Goal: Share content

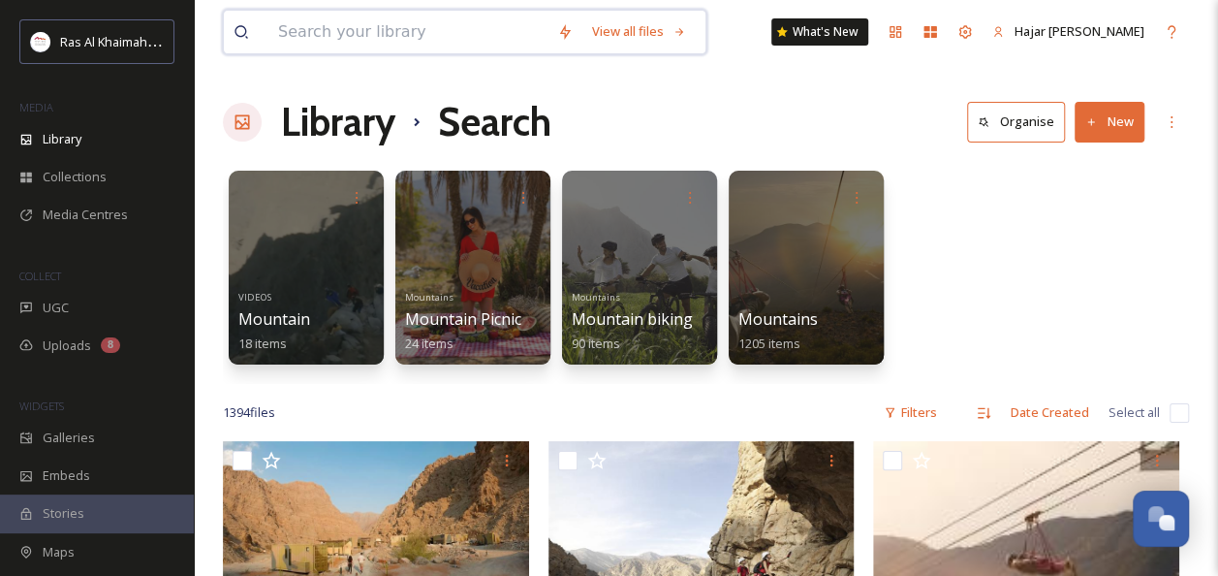
click at [469, 36] on input at bounding box center [407, 32] width 279 height 43
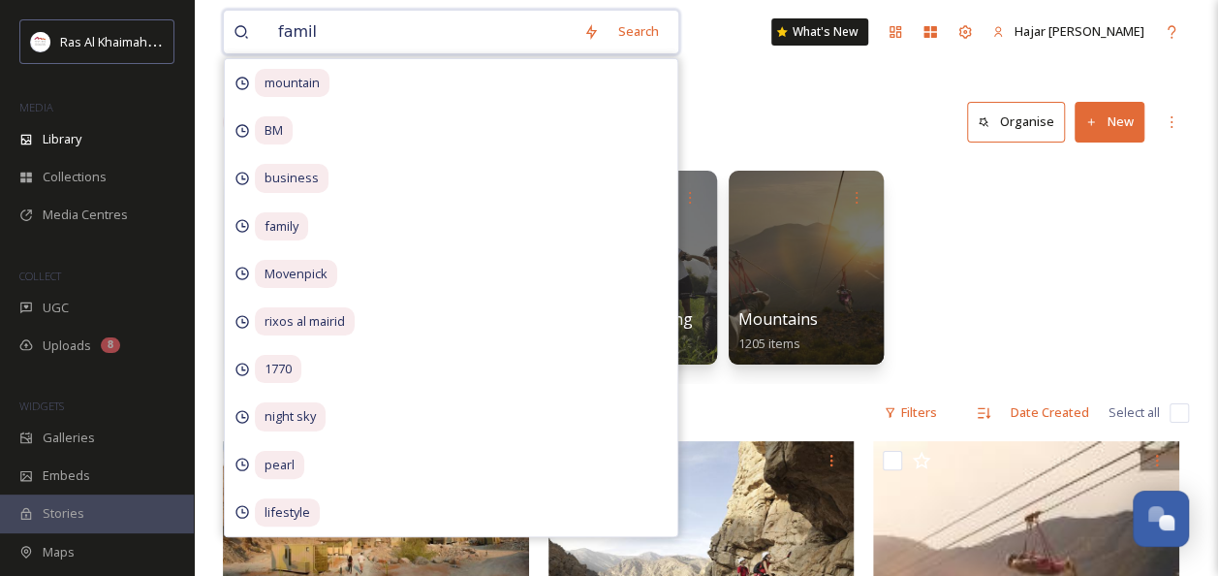
type input "family"
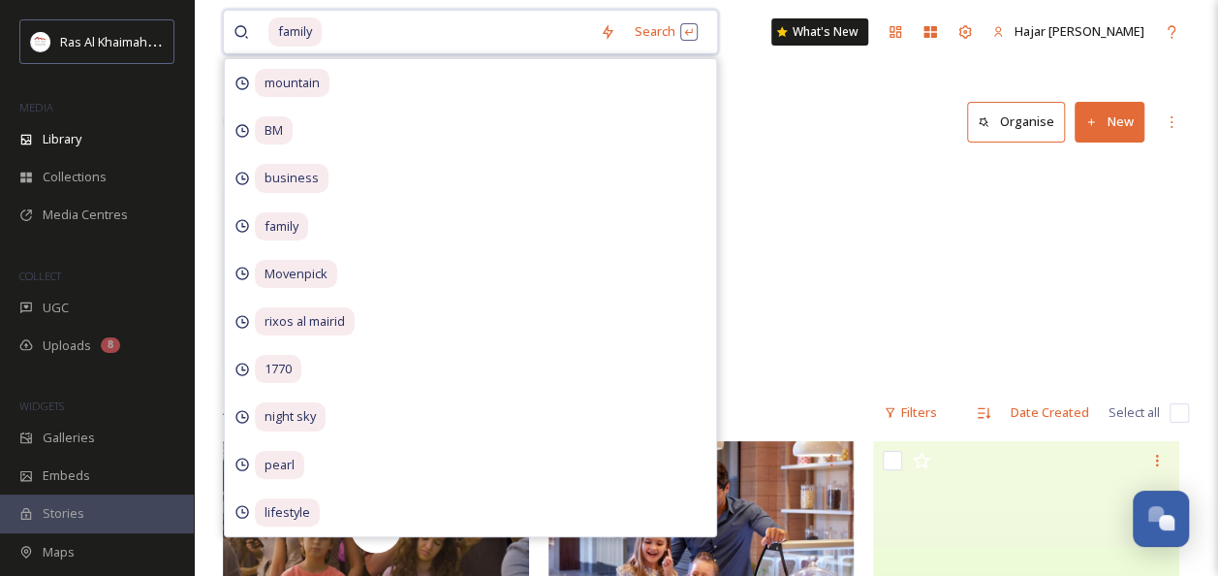
click at [340, 34] on input at bounding box center [457, 32] width 266 height 43
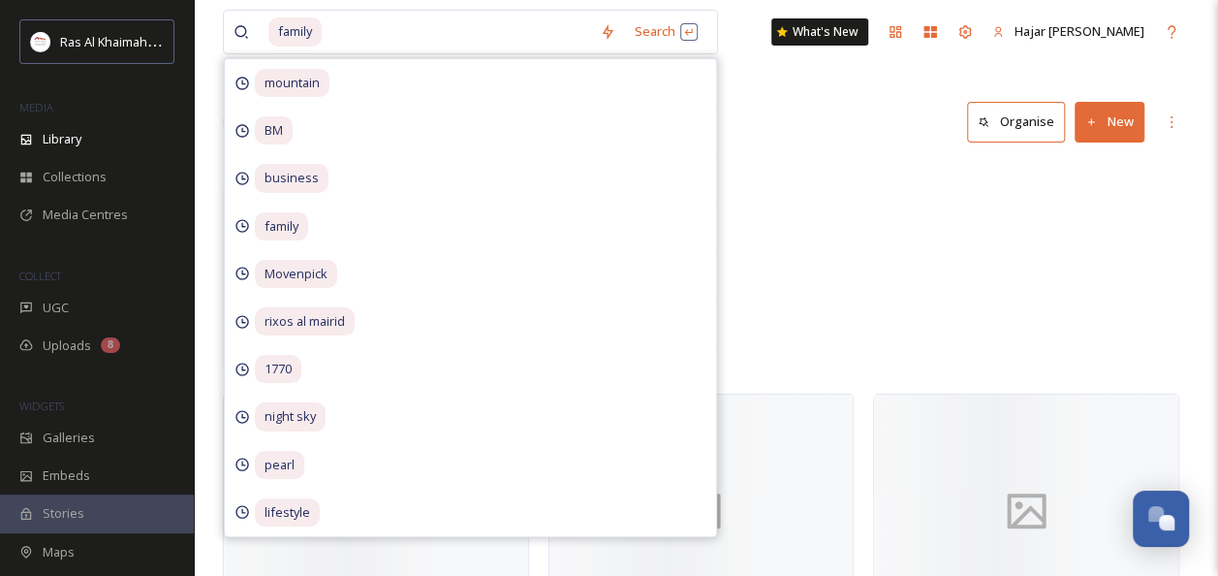
drag, startPoint x: 759, startPoint y: 134, endPoint x: 769, endPoint y: 133, distance: 10.7
click at [762, 134] on div "Library Search Organise New" at bounding box center [706, 122] width 966 height 58
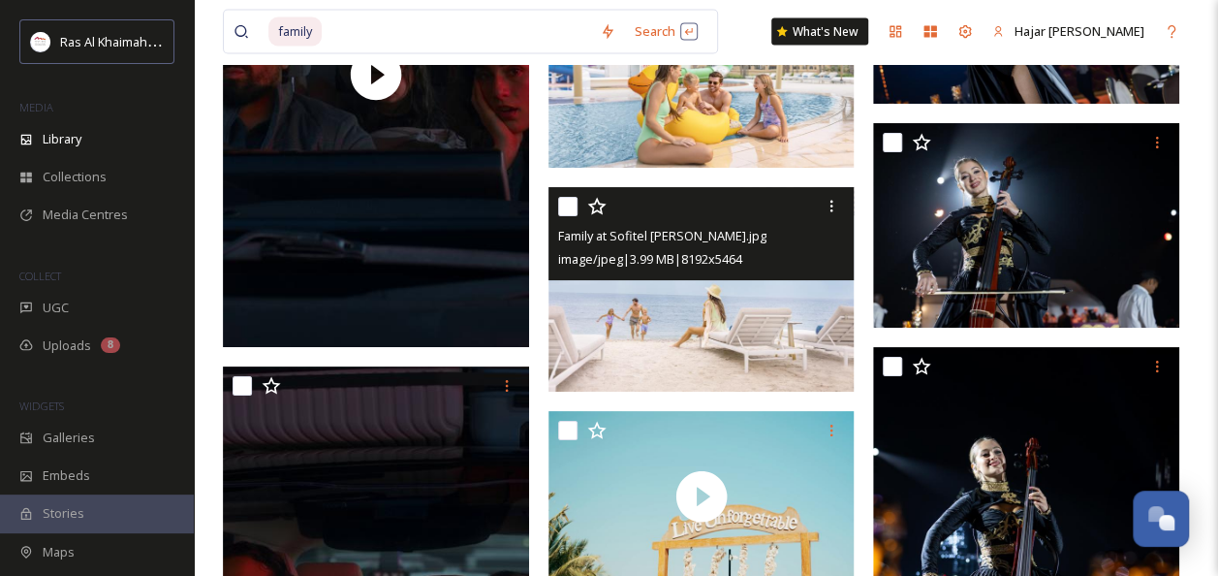
scroll to position [5717, 0]
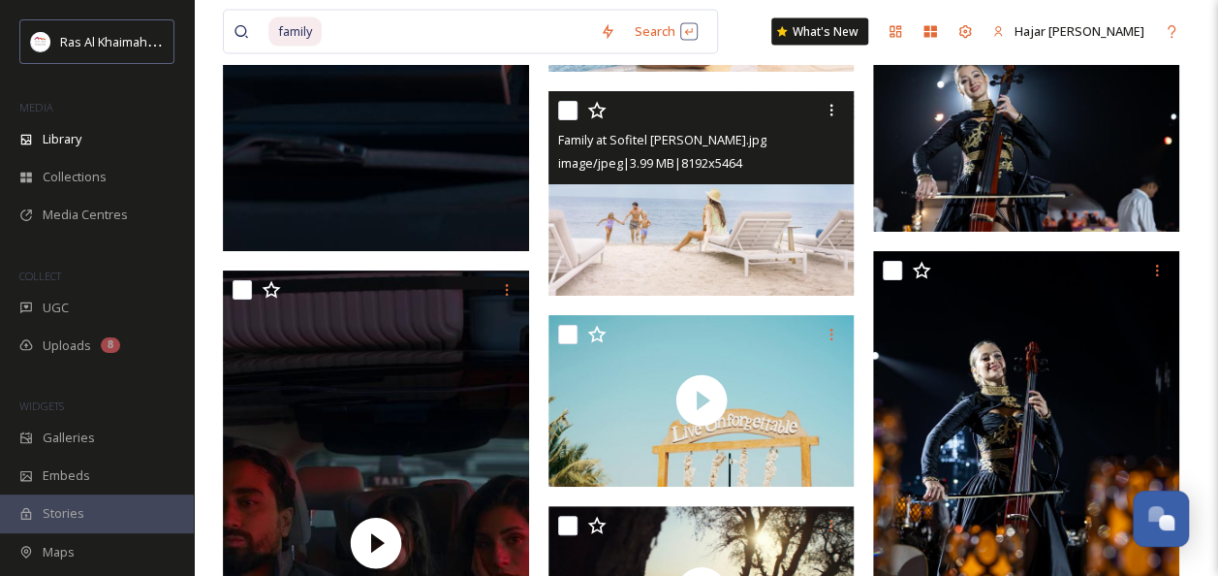
drag, startPoint x: 710, startPoint y: 260, endPoint x: 661, endPoint y: 239, distance: 53.4
click at [661, 239] on img at bounding box center [701, 193] width 306 height 204
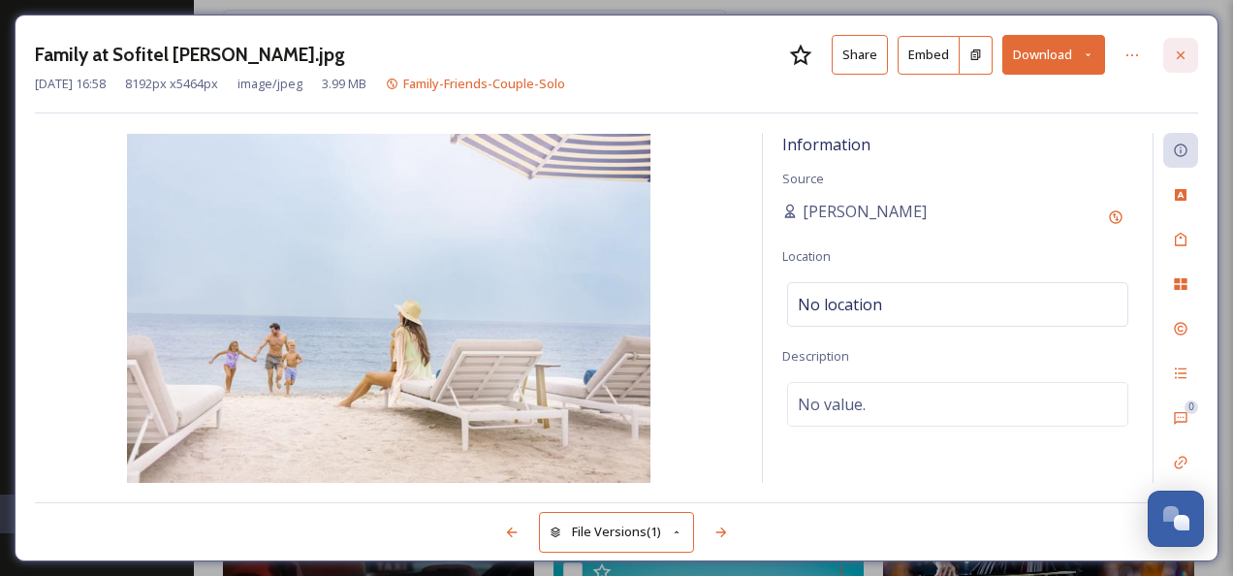
click at [1174, 47] on icon at bounding box center [1181, 55] width 16 height 16
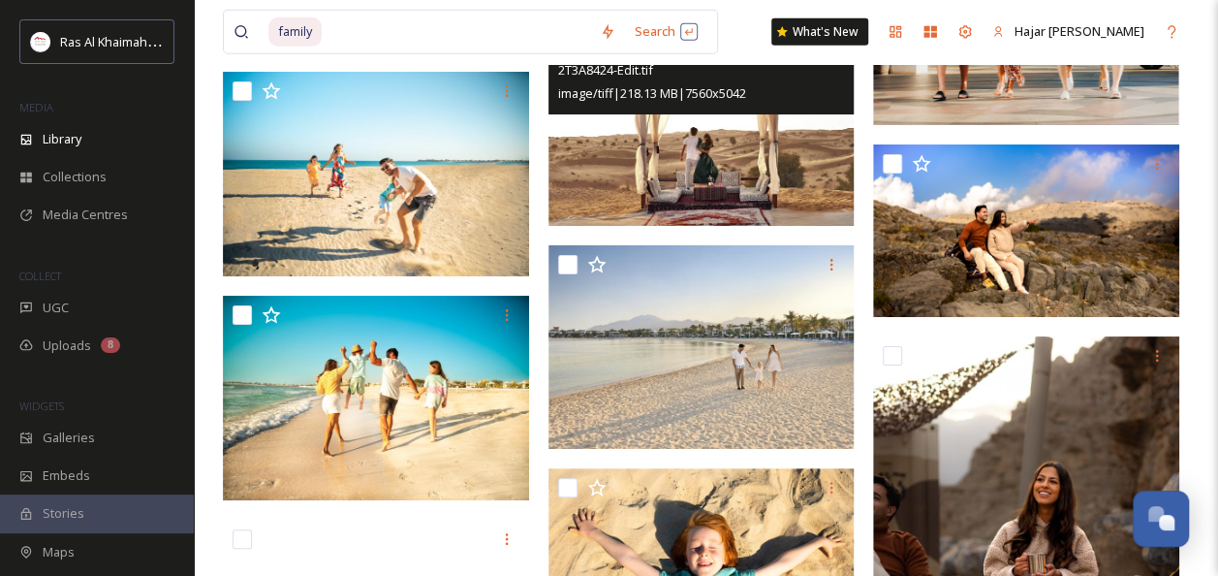
scroll to position [10272, 0]
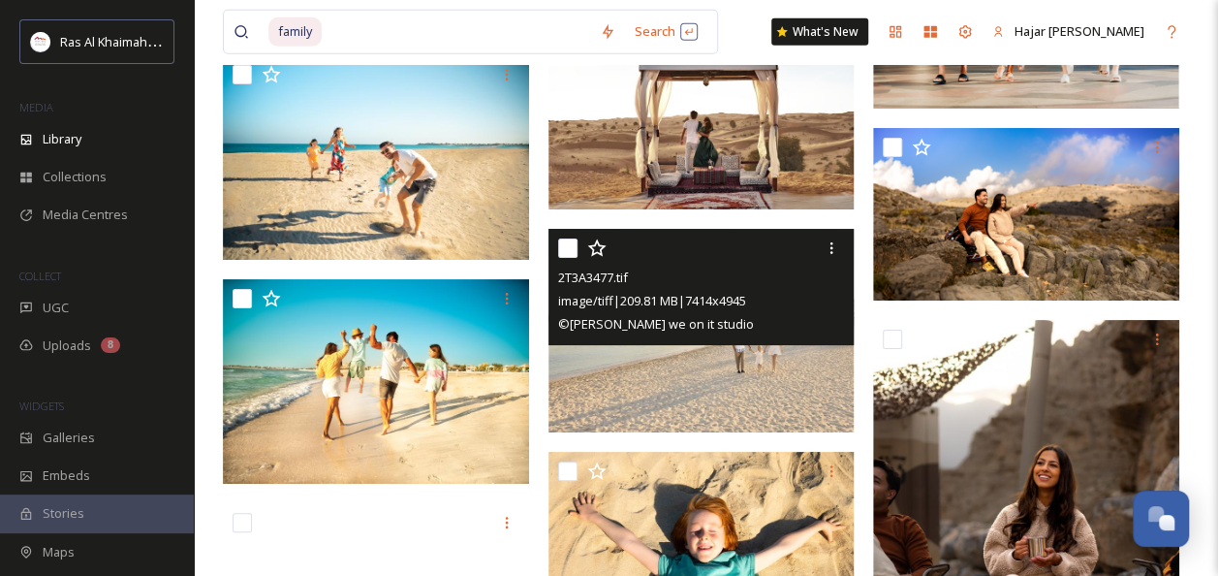
drag, startPoint x: 735, startPoint y: 360, endPoint x: 719, endPoint y: 364, distance: 16.2
click at [719, 364] on img at bounding box center [701, 330] width 306 height 204
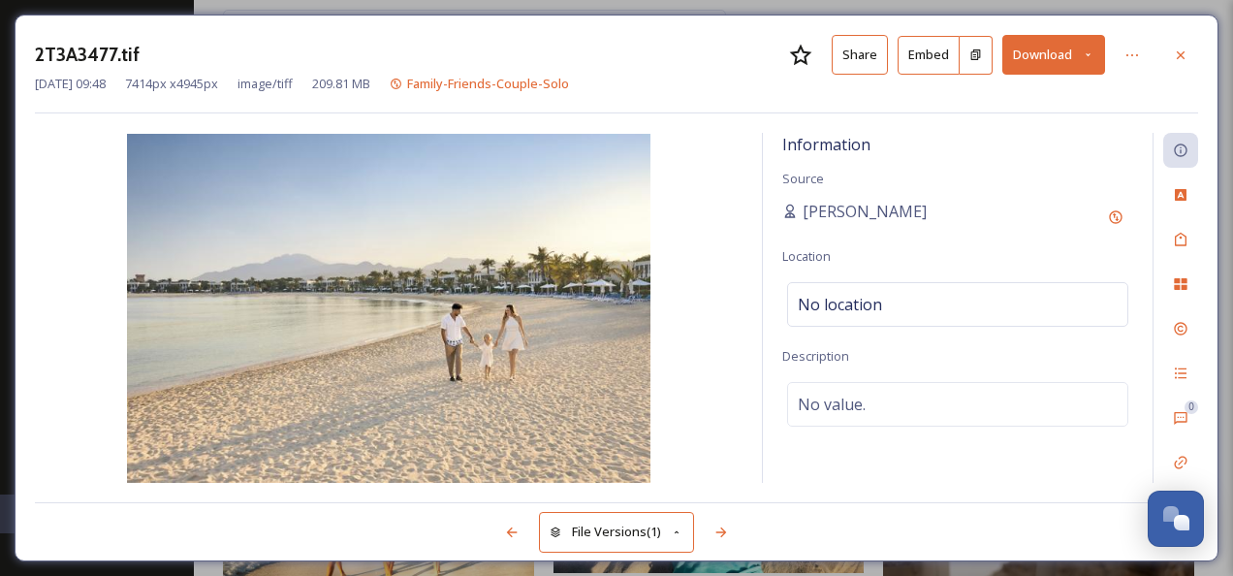
click at [870, 55] on button "Share" at bounding box center [859, 55] width 56 height 40
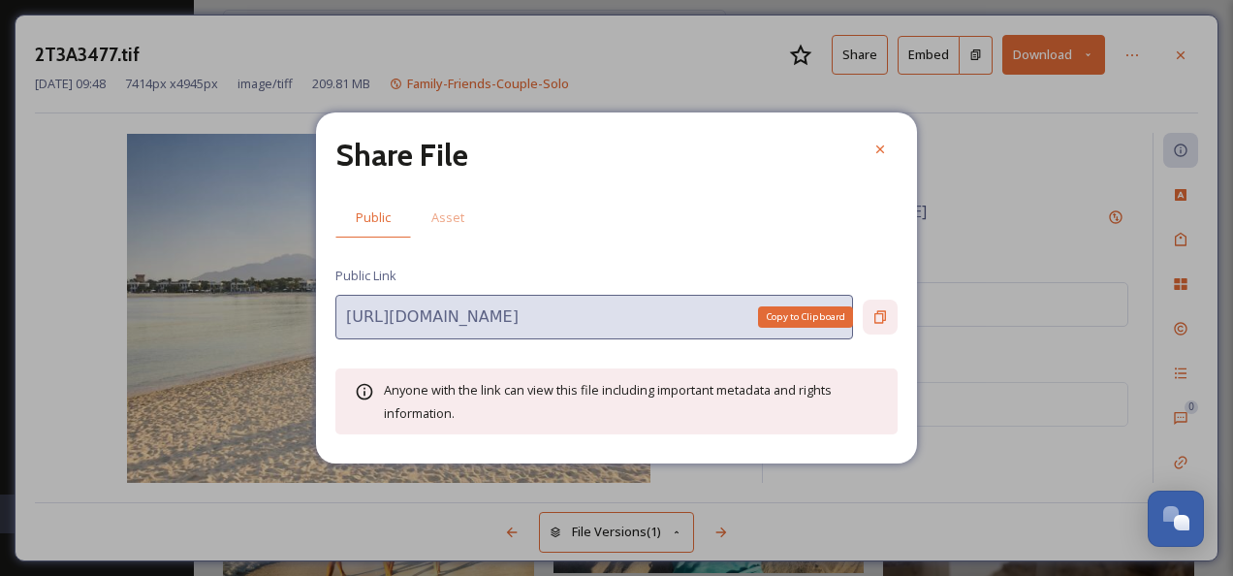
click at [875, 316] on icon at bounding box center [880, 317] width 12 height 13
click at [878, 148] on icon at bounding box center [880, 149] width 8 height 8
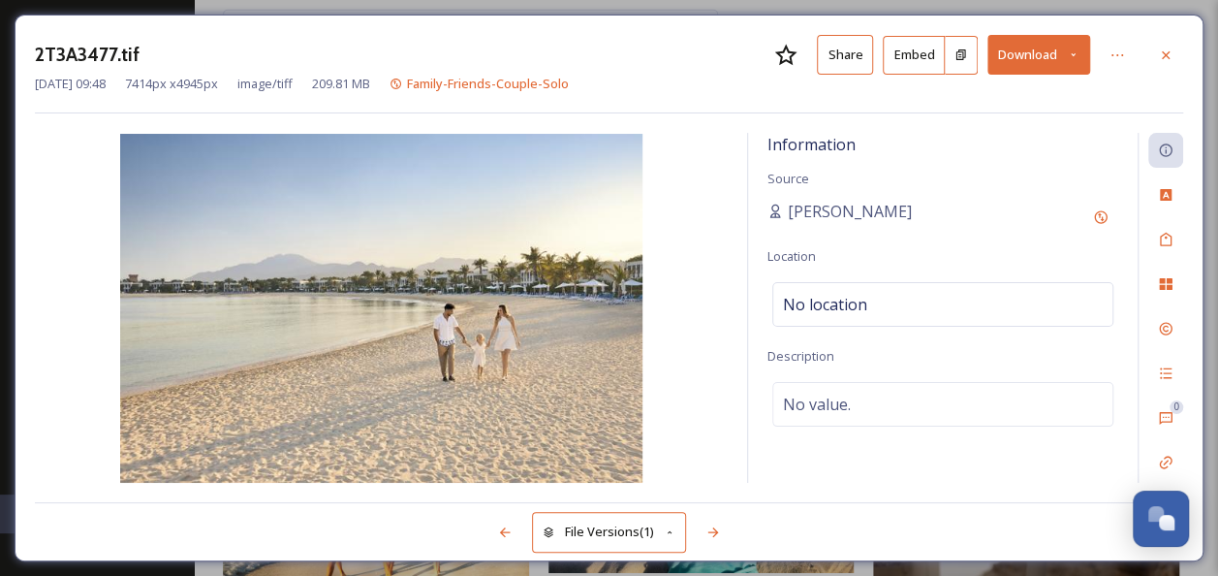
click at [838, 56] on button "Share" at bounding box center [845, 55] width 56 height 40
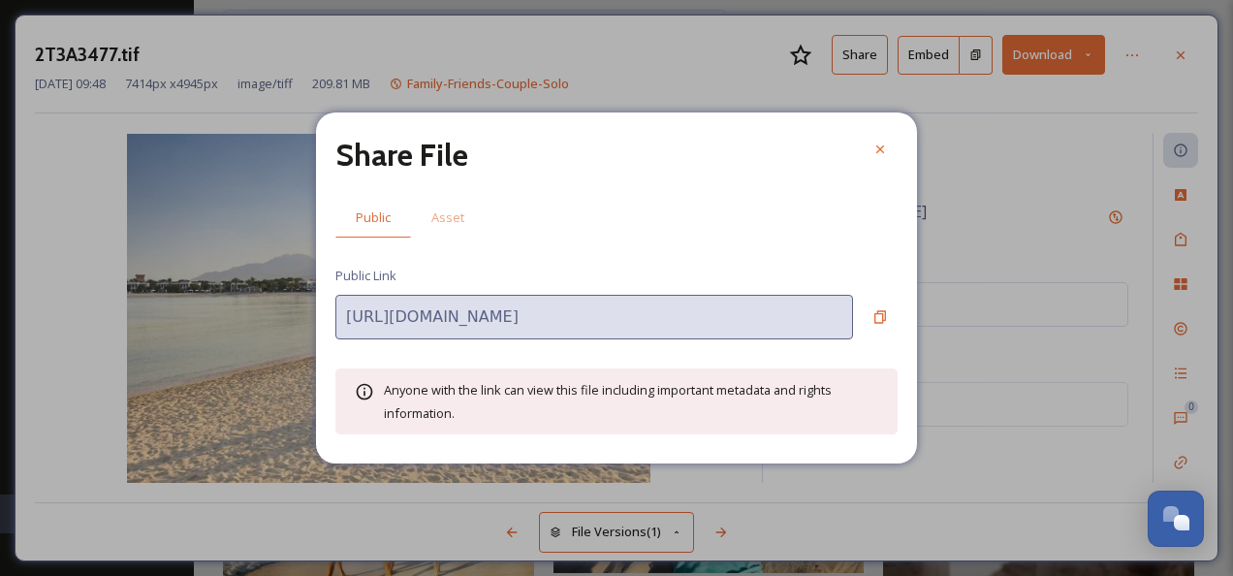
drag, startPoint x: 886, startPoint y: 153, endPoint x: 746, endPoint y: 64, distance: 165.6
click at [881, 147] on icon at bounding box center [880, 149] width 16 height 16
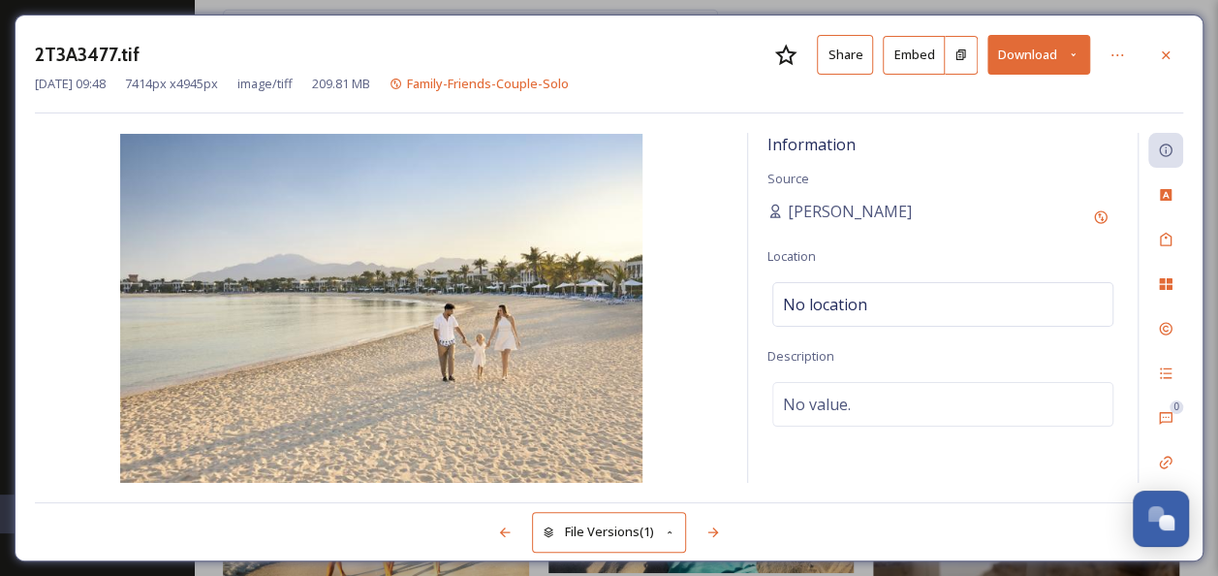
drag, startPoint x: 1174, startPoint y: 56, endPoint x: 1159, endPoint y: 95, distance: 41.7
click at [1174, 55] on div at bounding box center [1165, 55] width 35 height 35
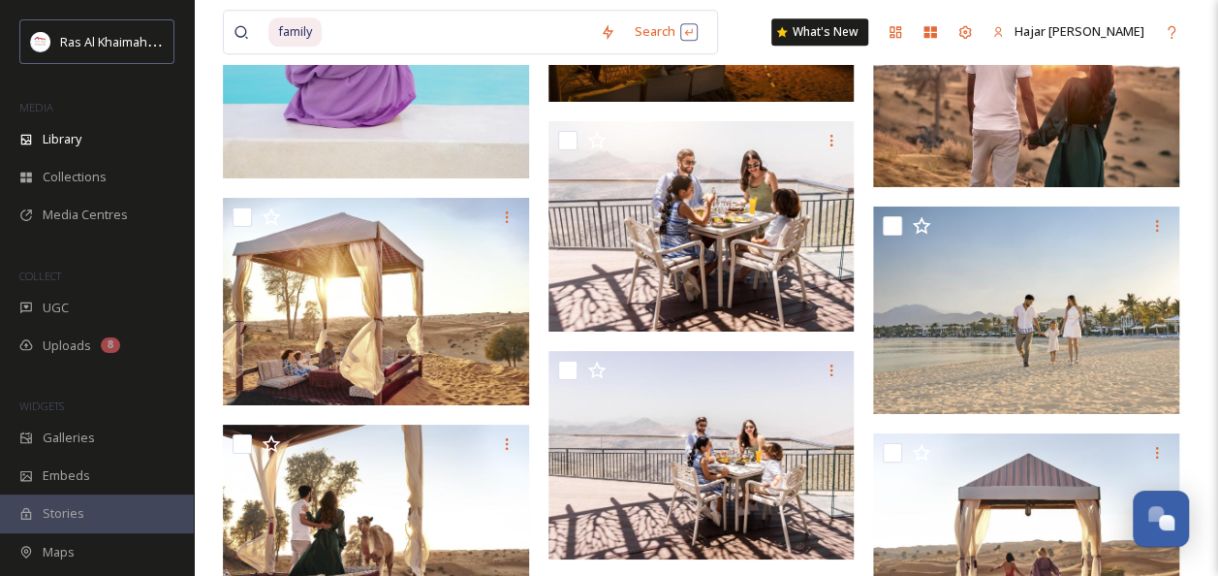
scroll to position [12210, 0]
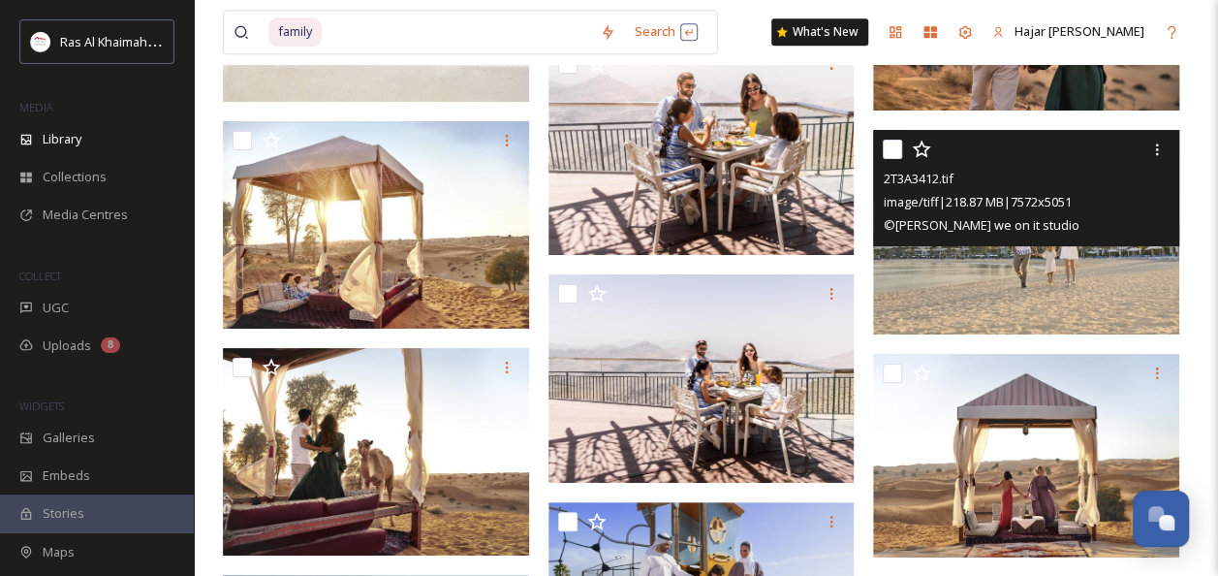
drag, startPoint x: 1124, startPoint y: 300, endPoint x: 938, endPoint y: 265, distance: 189.5
click at [938, 265] on img at bounding box center [1026, 232] width 306 height 204
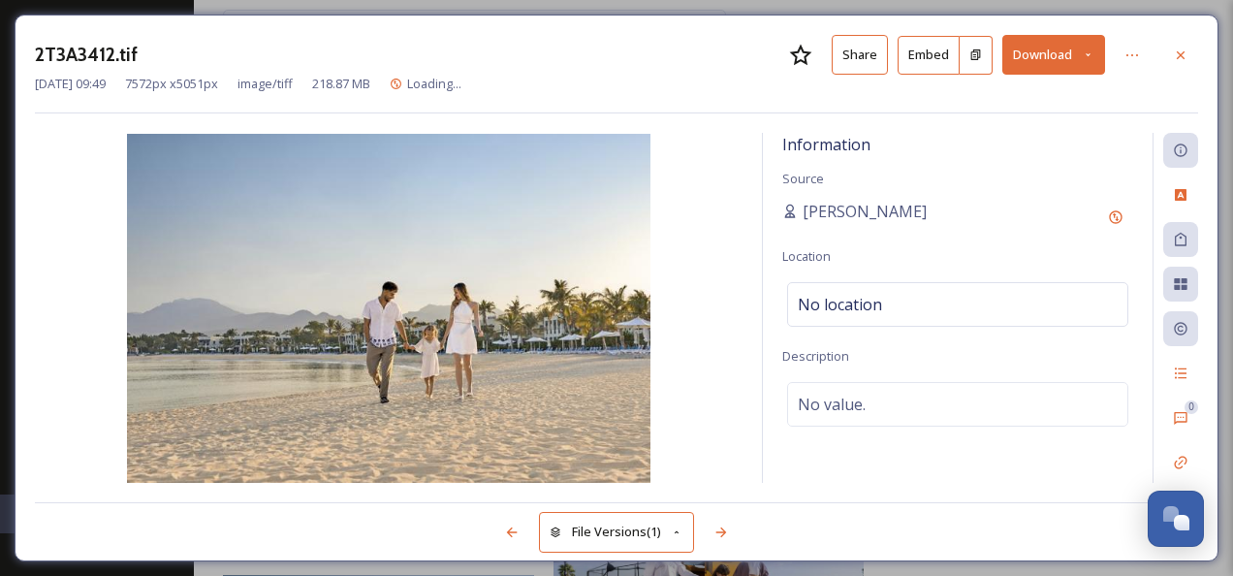
drag, startPoint x: 1182, startPoint y: 47, endPoint x: 1171, endPoint y: 67, distance: 23.4
click at [1182, 47] on icon at bounding box center [1181, 55] width 16 height 16
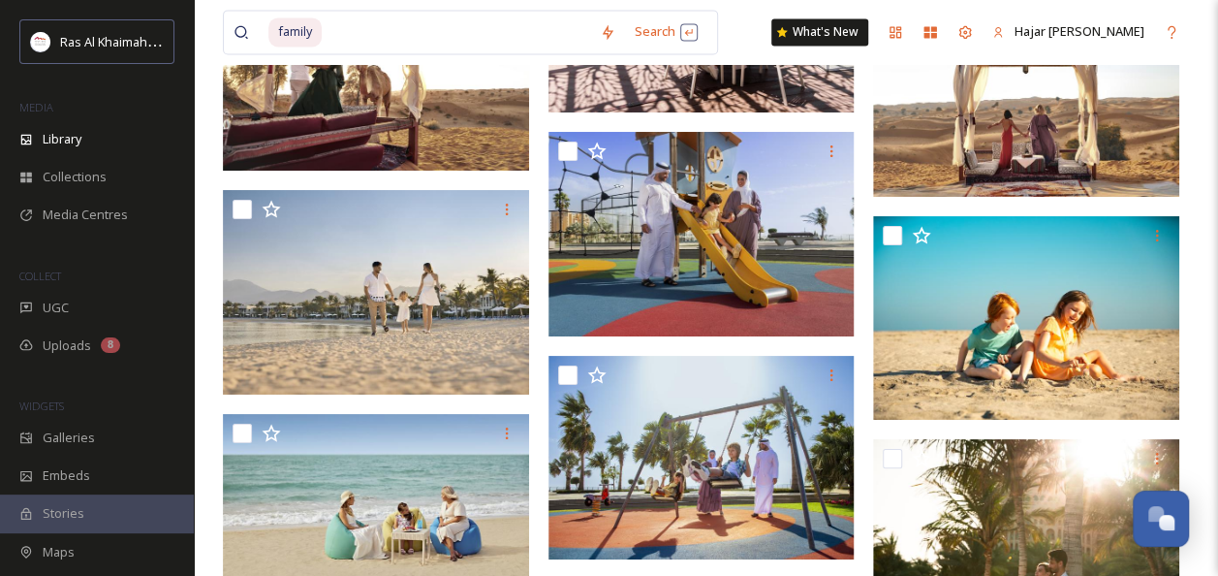
scroll to position [12403, 0]
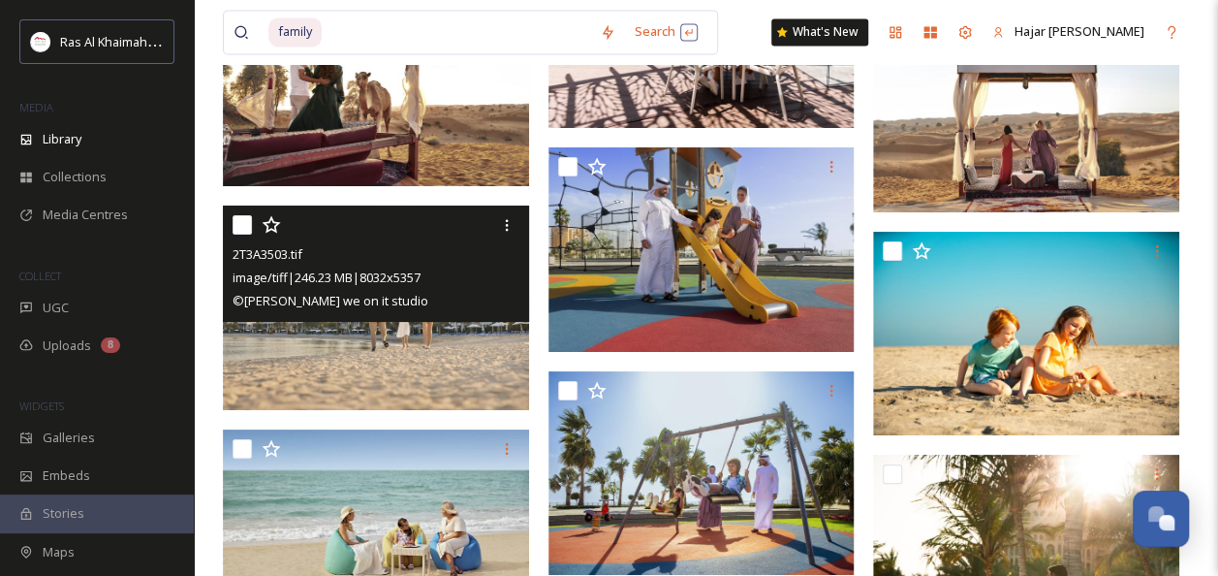
click at [351, 337] on img at bounding box center [376, 307] width 306 height 204
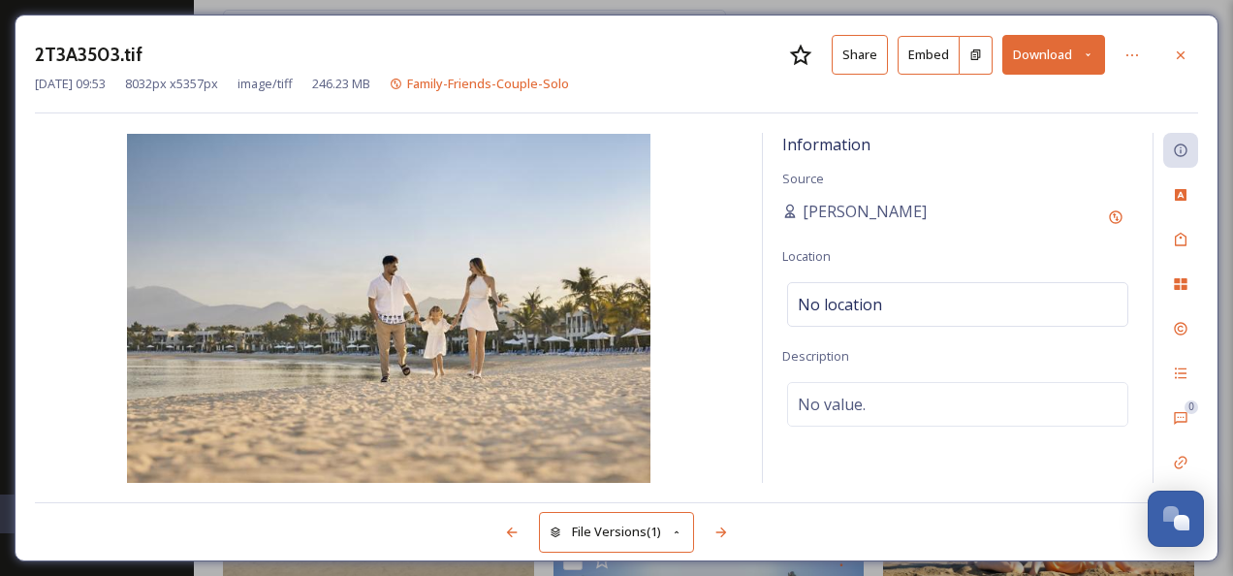
click at [870, 60] on button "Share" at bounding box center [859, 55] width 56 height 40
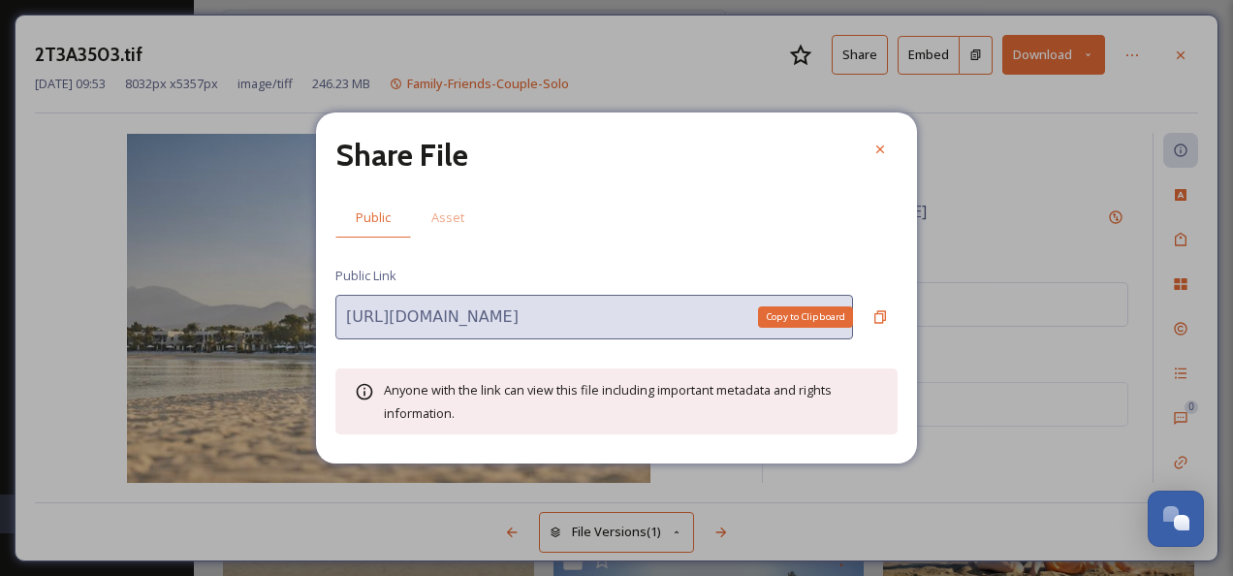
drag, startPoint x: 880, startPoint y: 318, endPoint x: 835, endPoint y: 202, distance: 124.5
click at [879, 312] on icon at bounding box center [880, 317] width 16 height 16
click at [884, 146] on icon at bounding box center [880, 149] width 16 height 16
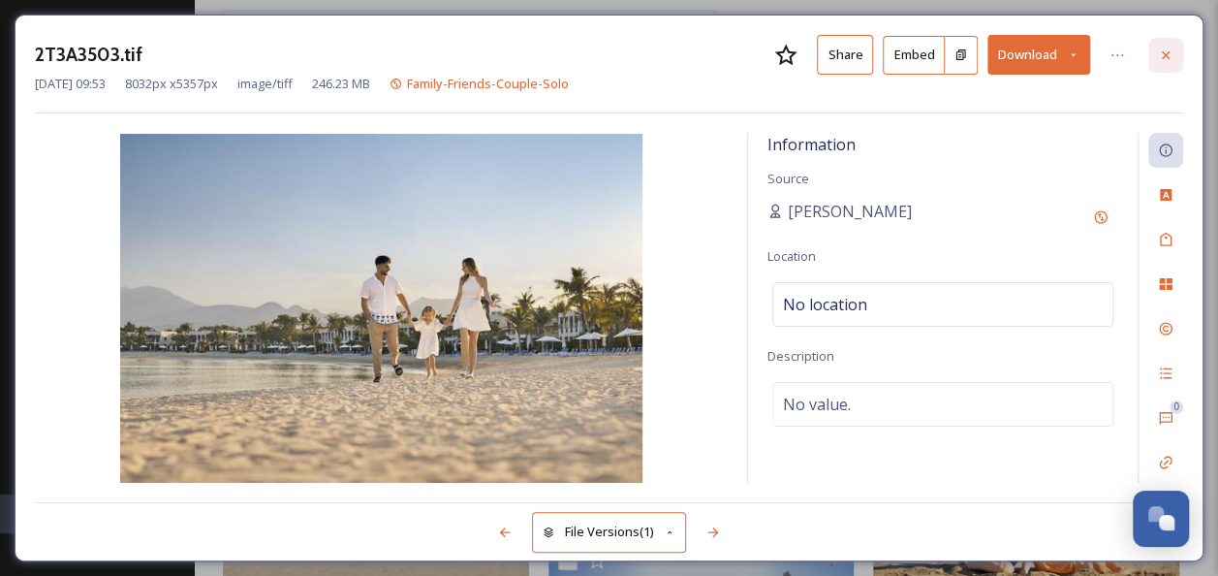
click at [1162, 61] on icon at bounding box center [1166, 55] width 16 height 16
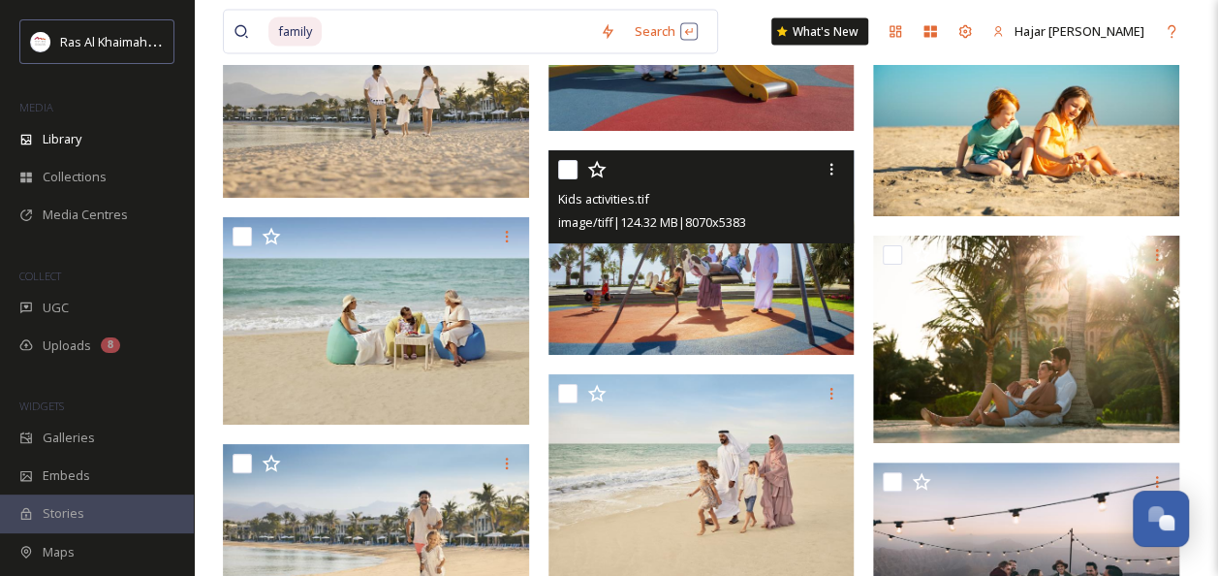
scroll to position [12888, 0]
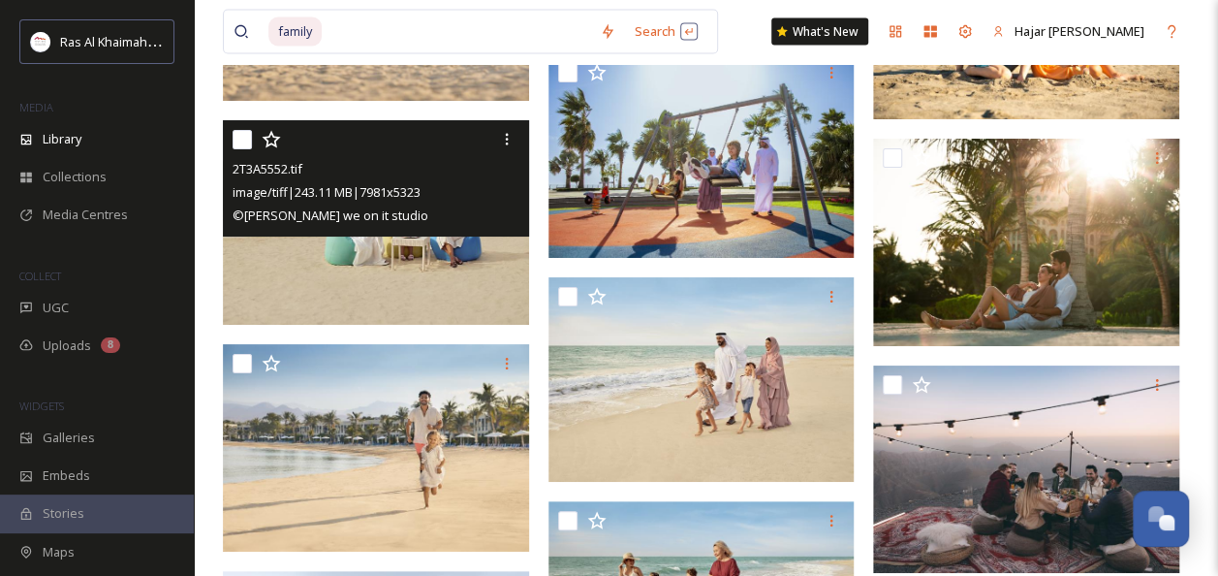
click at [428, 254] on img at bounding box center [376, 222] width 306 height 204
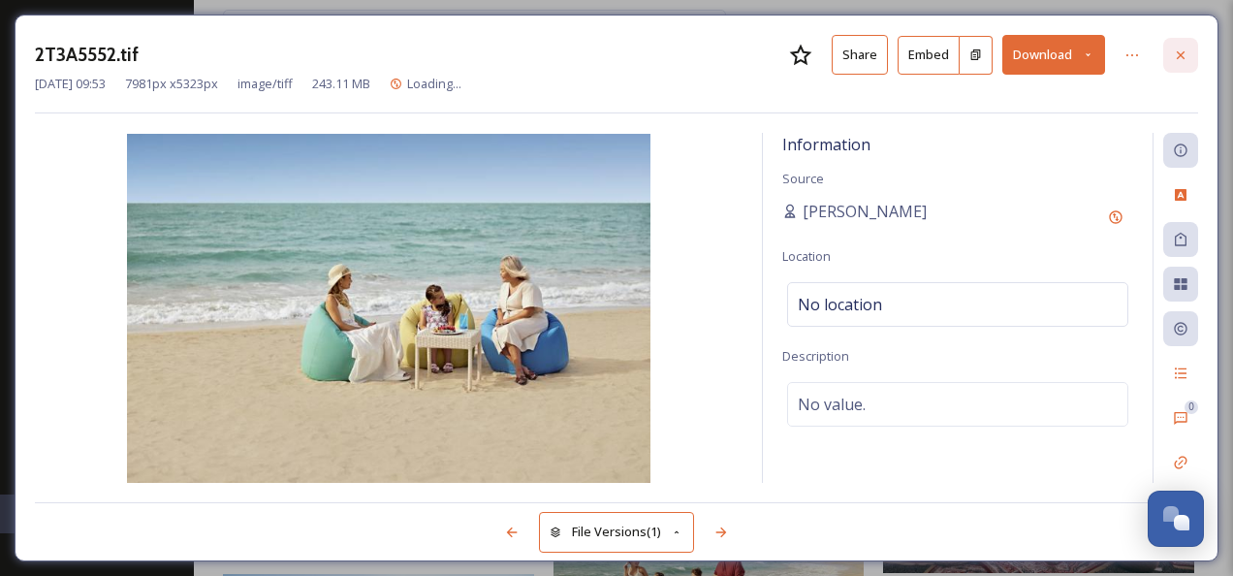
click at [1177, 64] on div at bounding box center [1180, 55] width 35 height 35
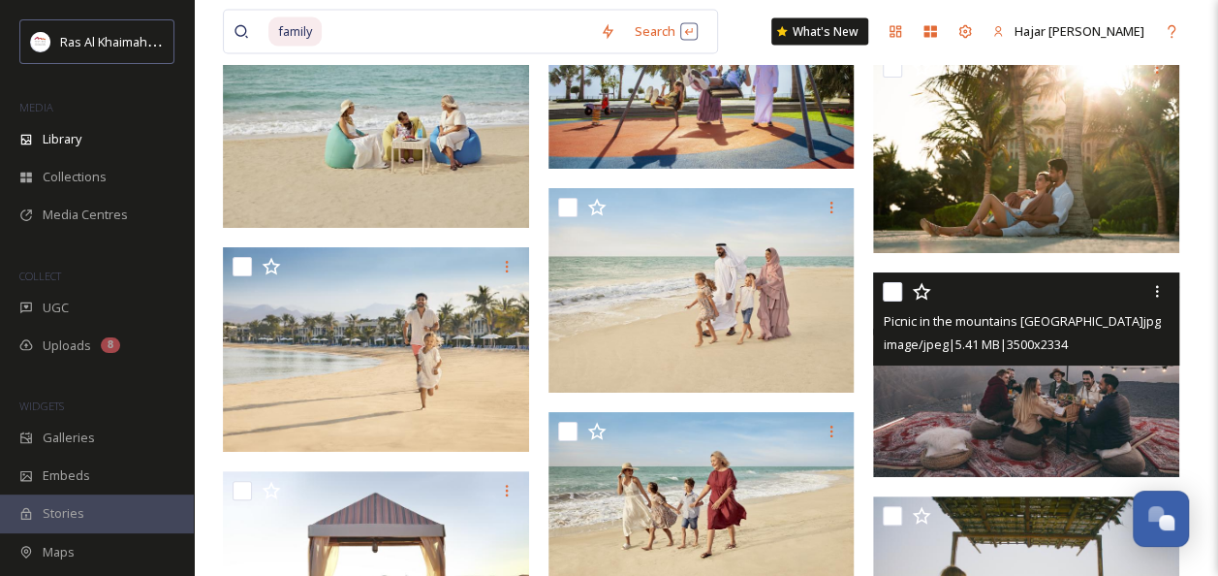
scroll to position [13003, 0]
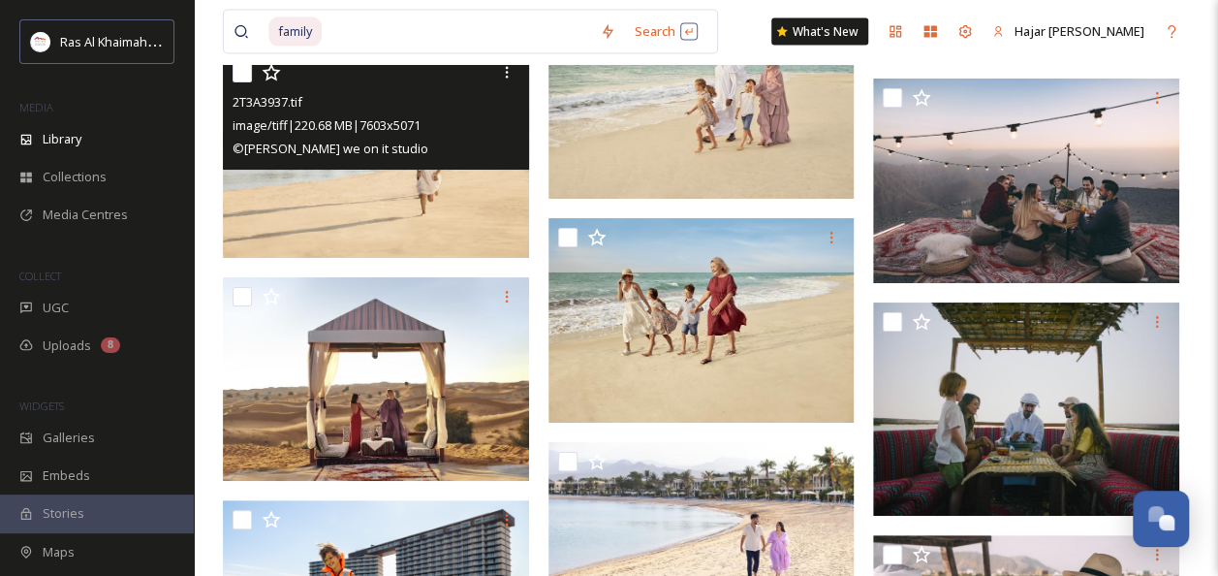
click at [410, 205] on img at bounding box center [376, 155] width 306 height 204
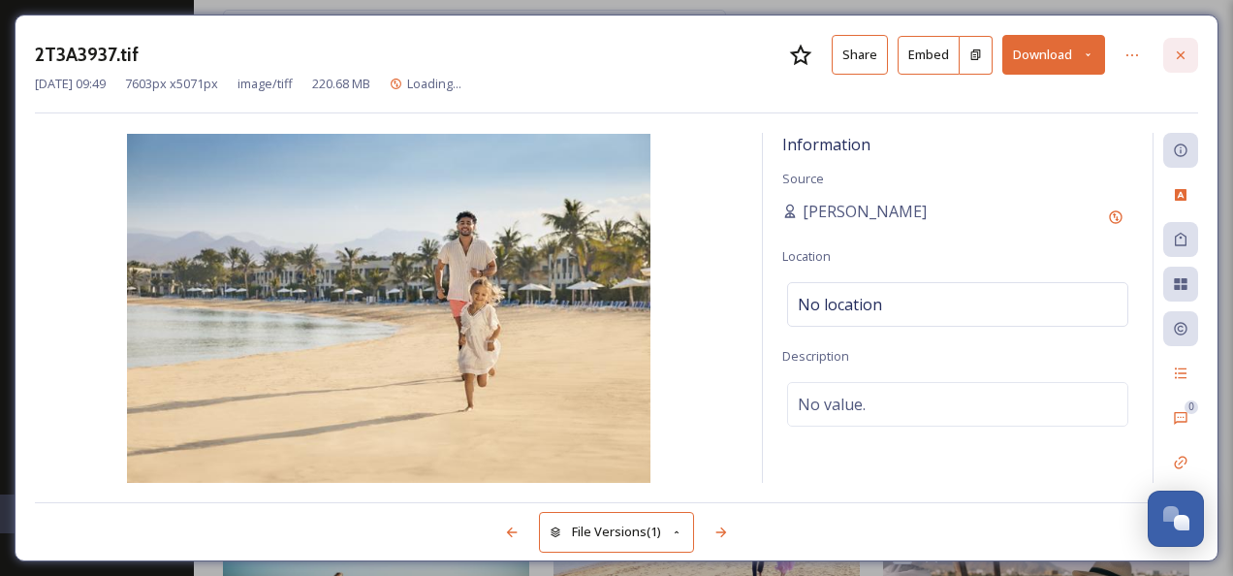
click at [1189, 51] on div at bounding box center [1180, 55] width 35 height 35
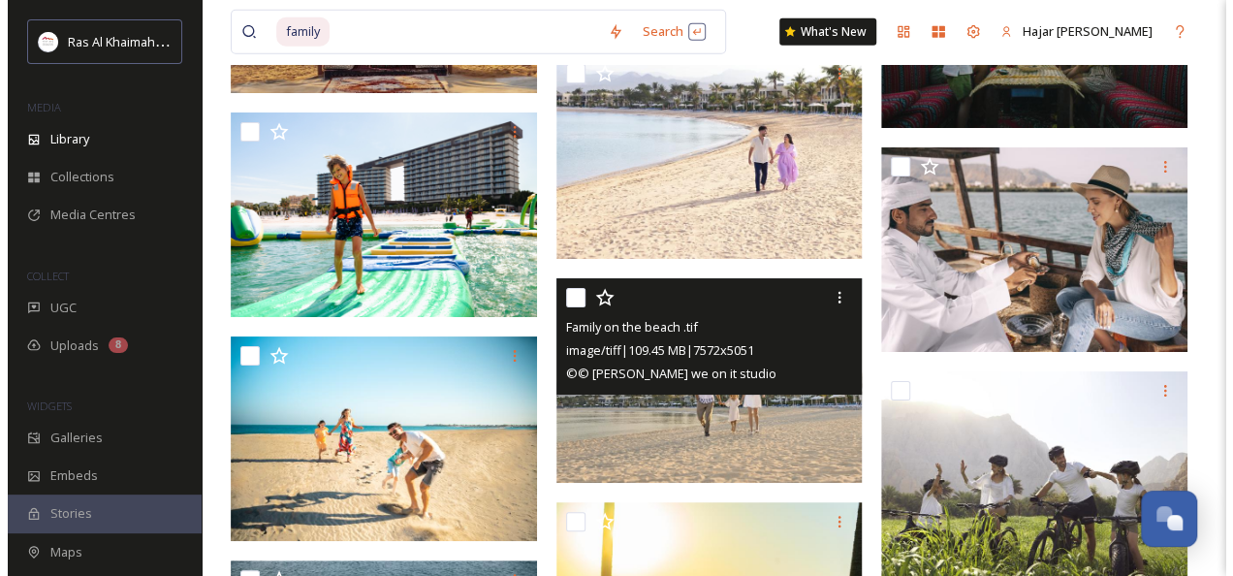
scroll to position [13488, 0]
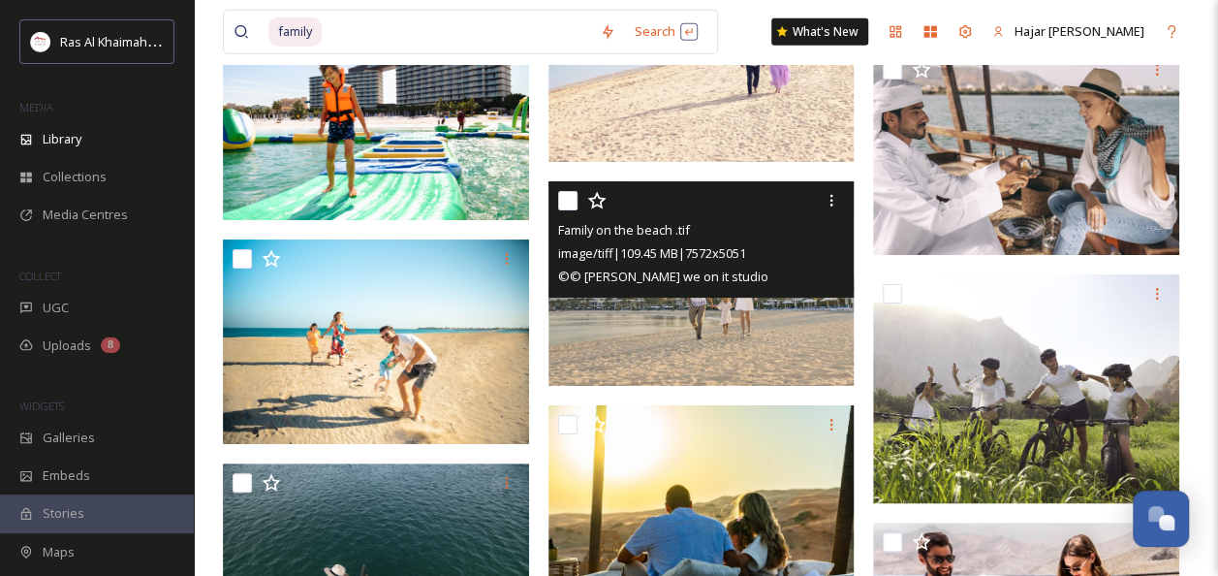
click at [758, 346] on img at bounding box center [701, 283] width 306 height 204
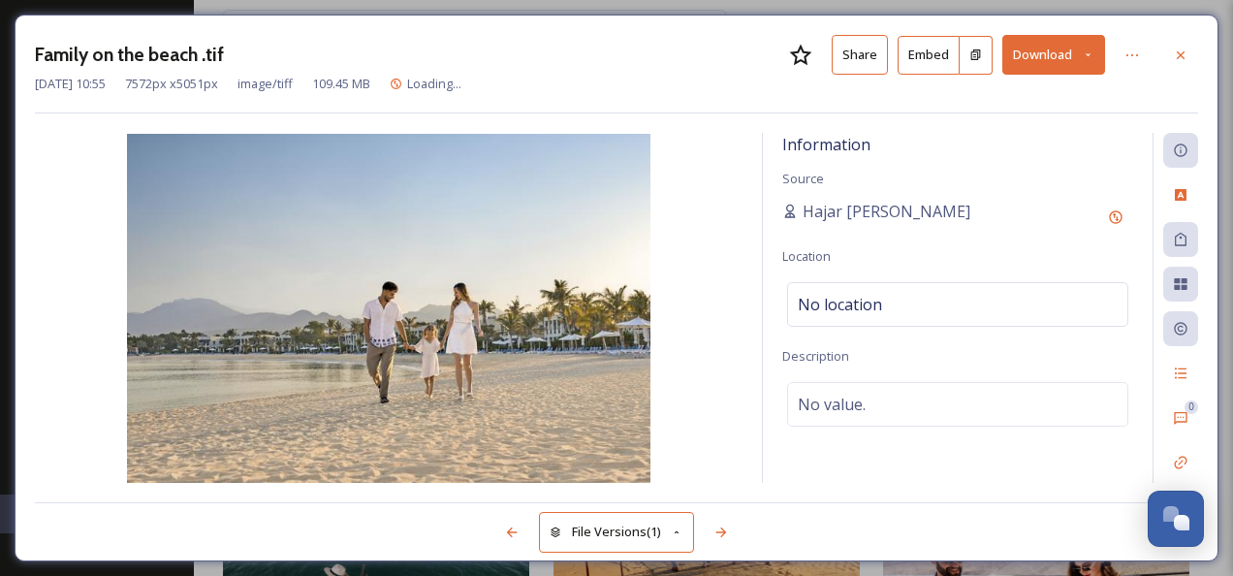
click at [872, 58] on button "Share" at bounding box center [859, 55] width 56 height 40
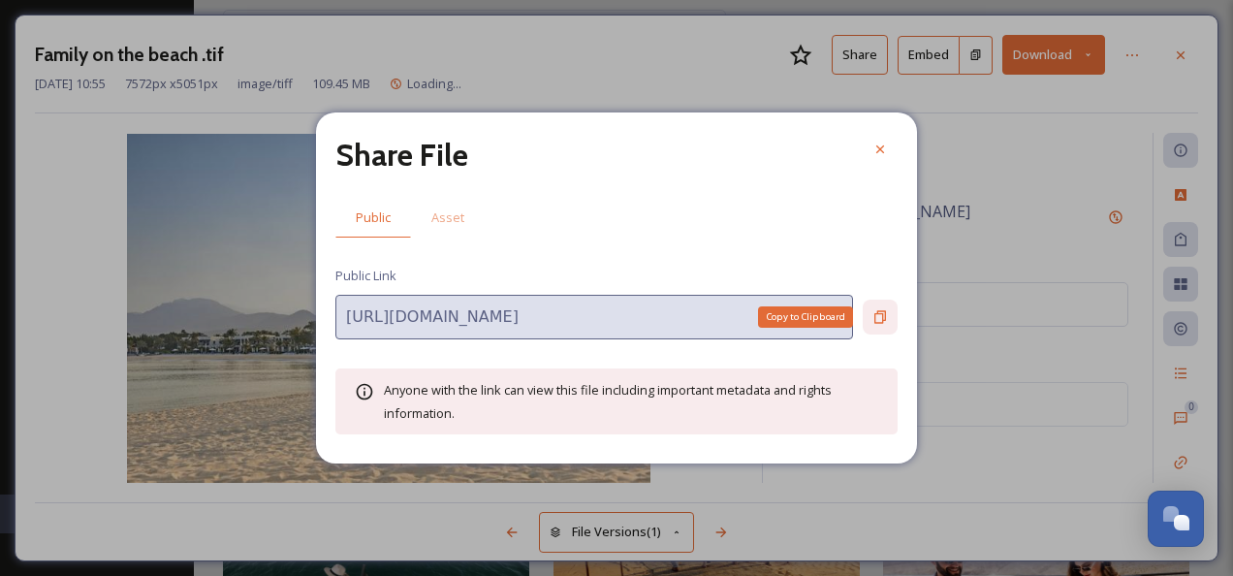
click at [874, 312] on icon at bounding box center [880, 317] width 16 height 16
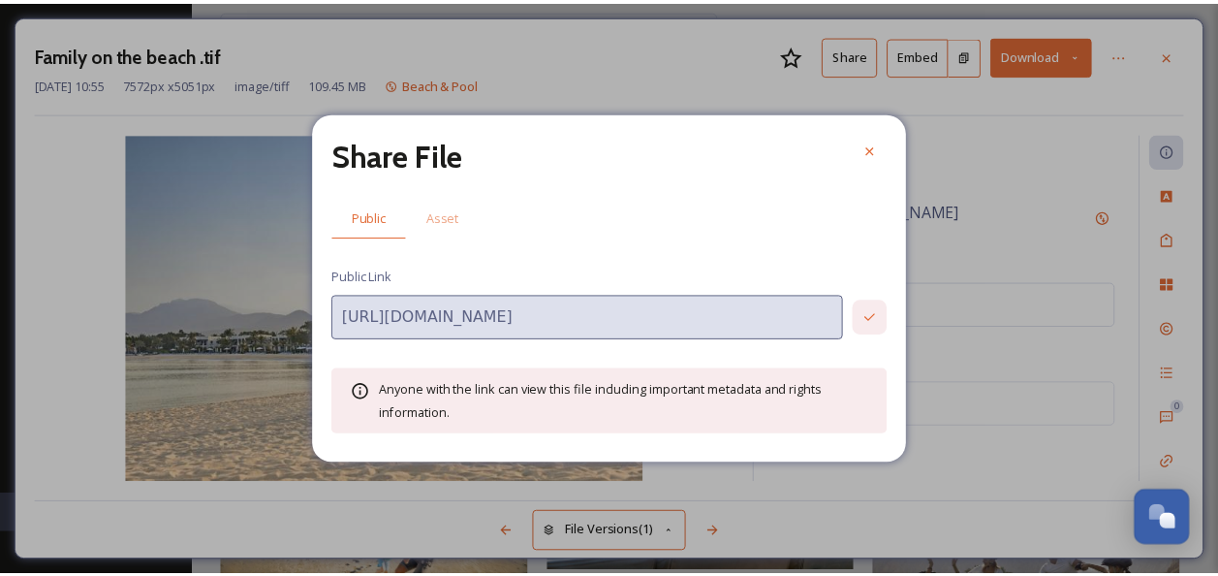
scroll to position [13677, 0]
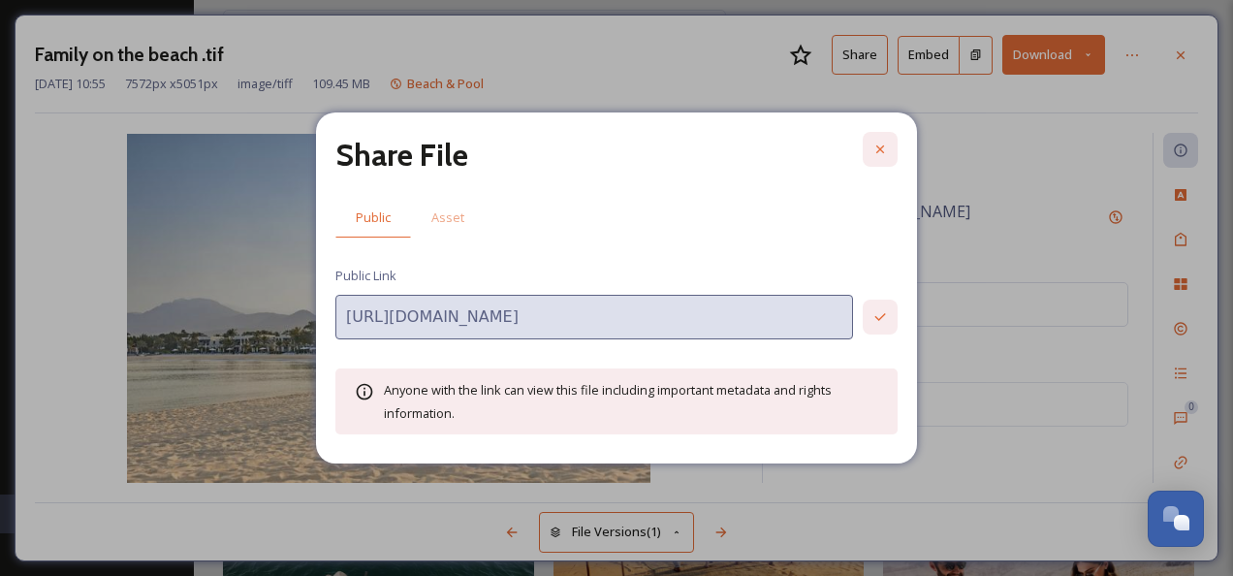
click at [886, 147] on icon at bounding box center [880, 149] width 16 height 16
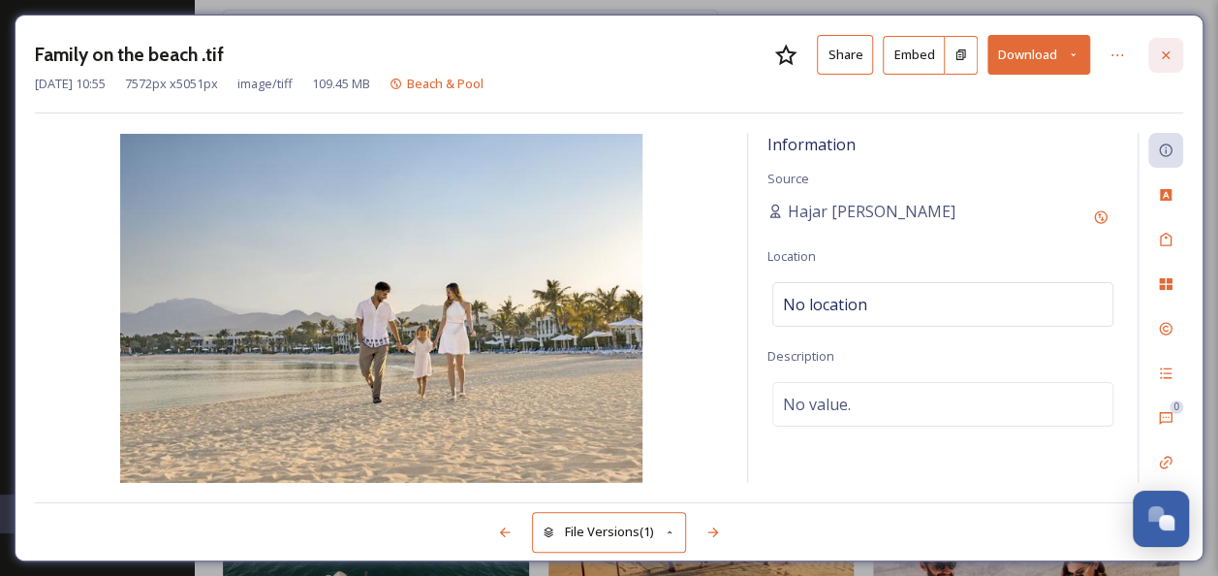
click at [1174, 55] on div at bounding box center [1165, 55] width 35 height 35
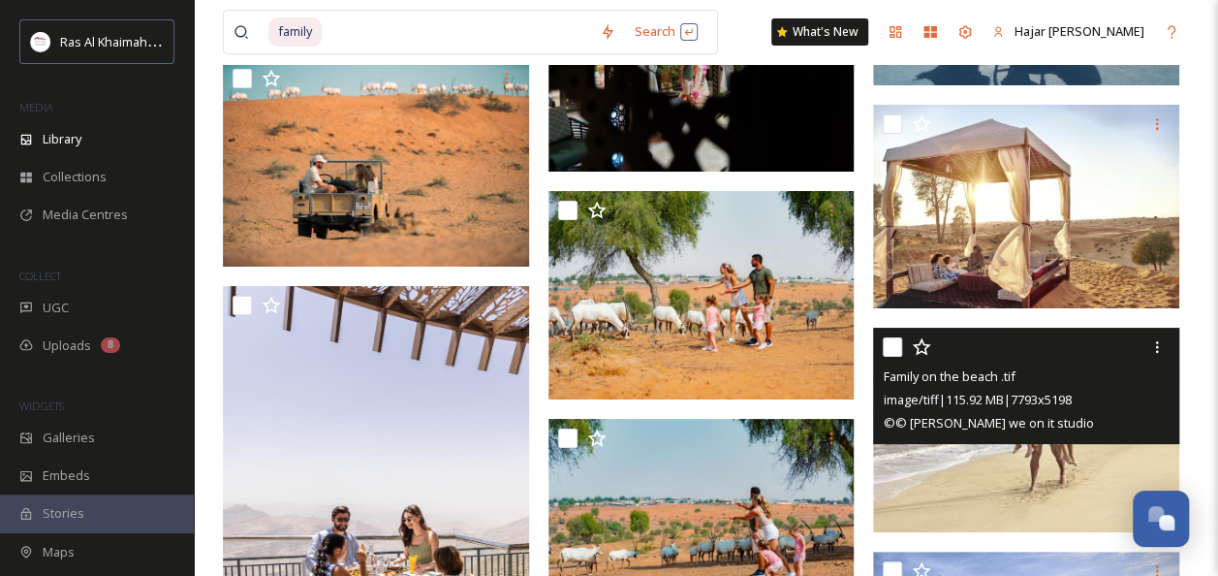
scroll to position [15130, 0]
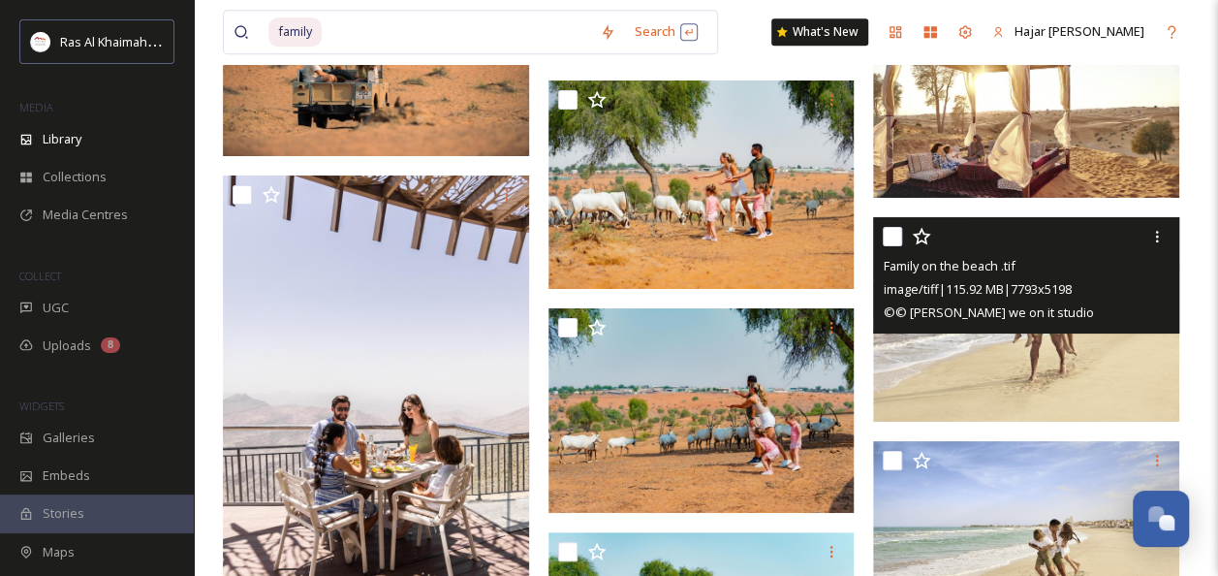
click at [1018, 360] on img at bounding box center [1026, 319] width 306 height 204
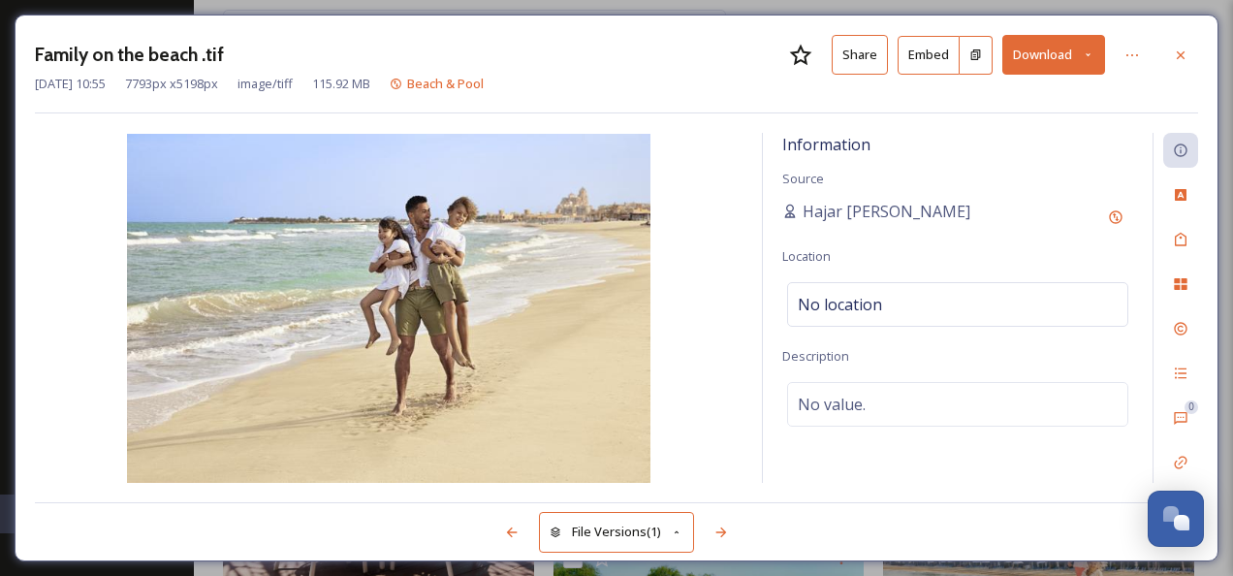
click at [868, 56] on button "Share" at bounding box center [859, 55] width 56 height 40
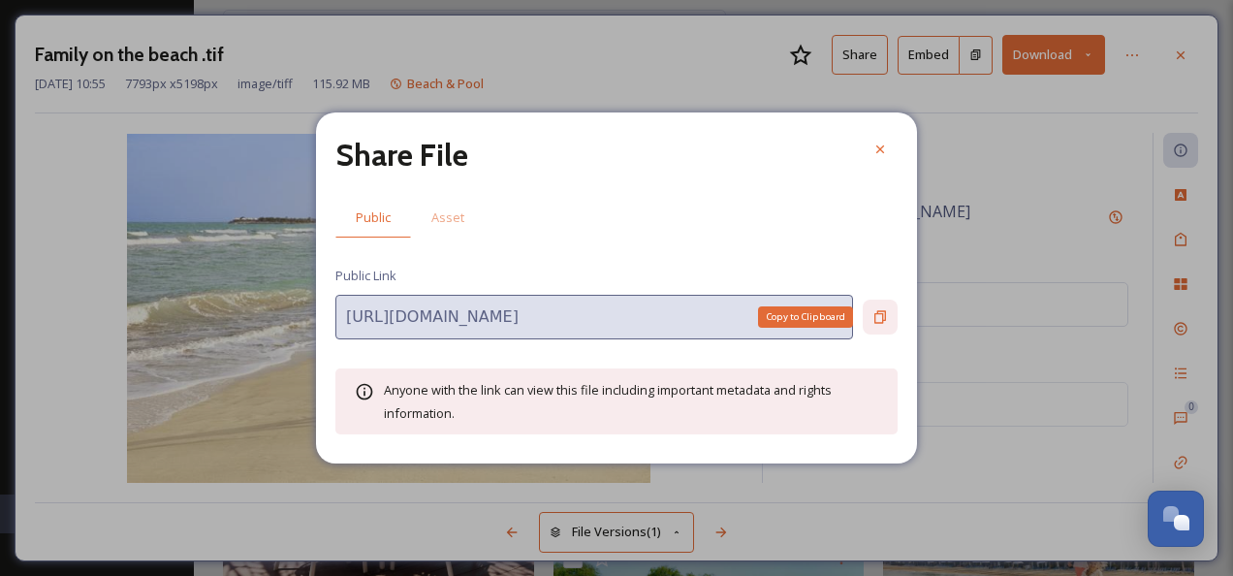
click at [883, 317] on icon at bounding box center [880, 317] width 16 height 16
click at [884, 151] on icon at bounding box center [880, 149] width 16 height 16
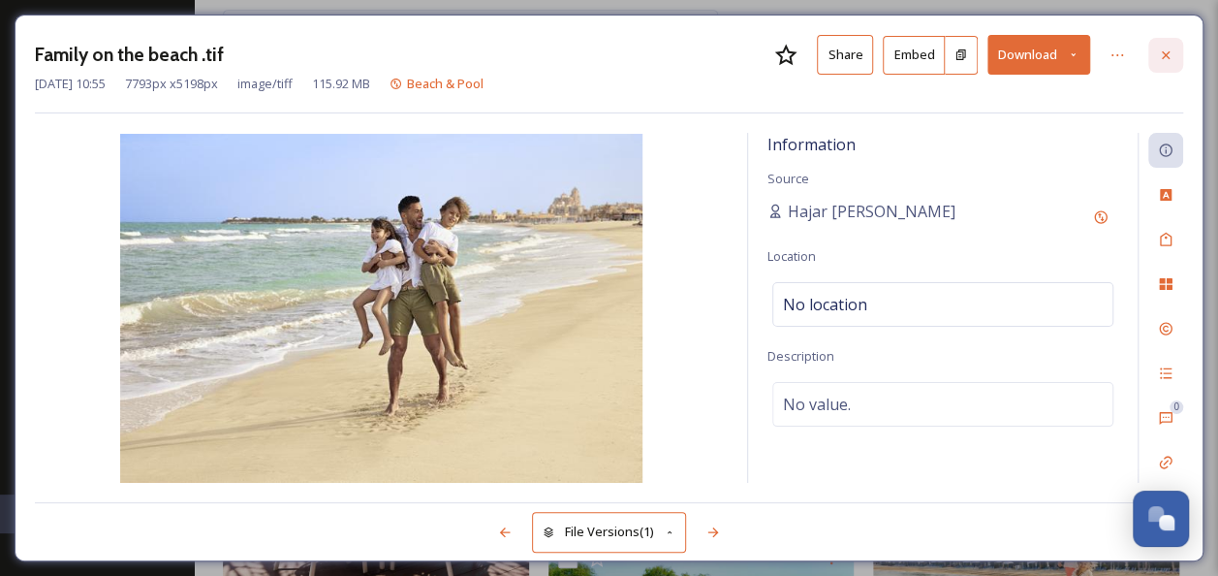
click at [1165, 54] on icon at bounding box center [1166, 54] width 8 height 8
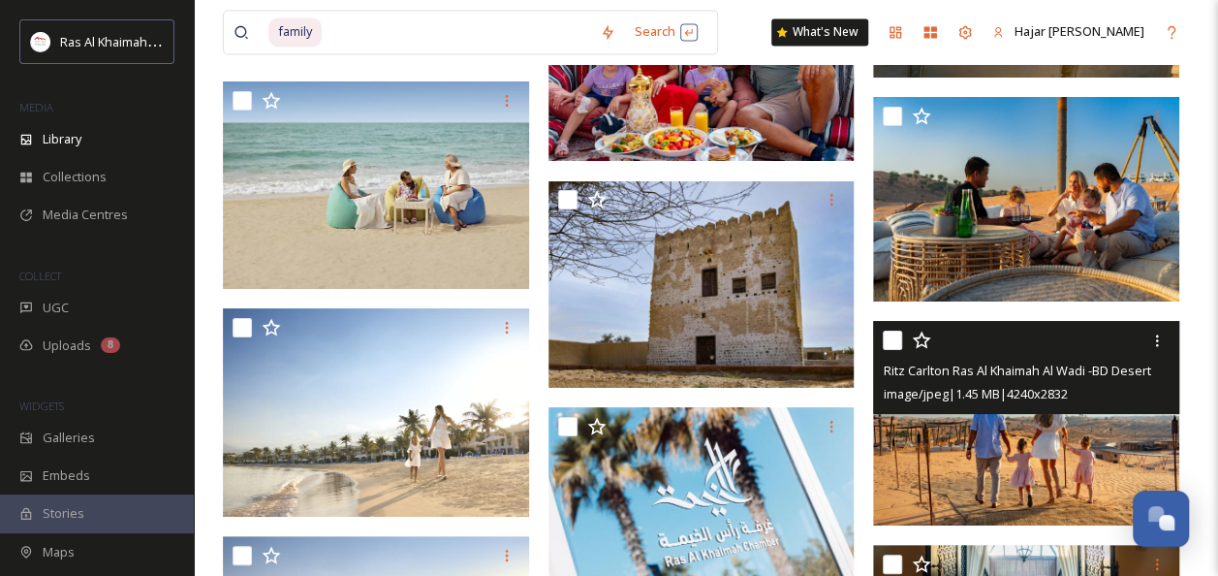
scroll to position [16487, 0]
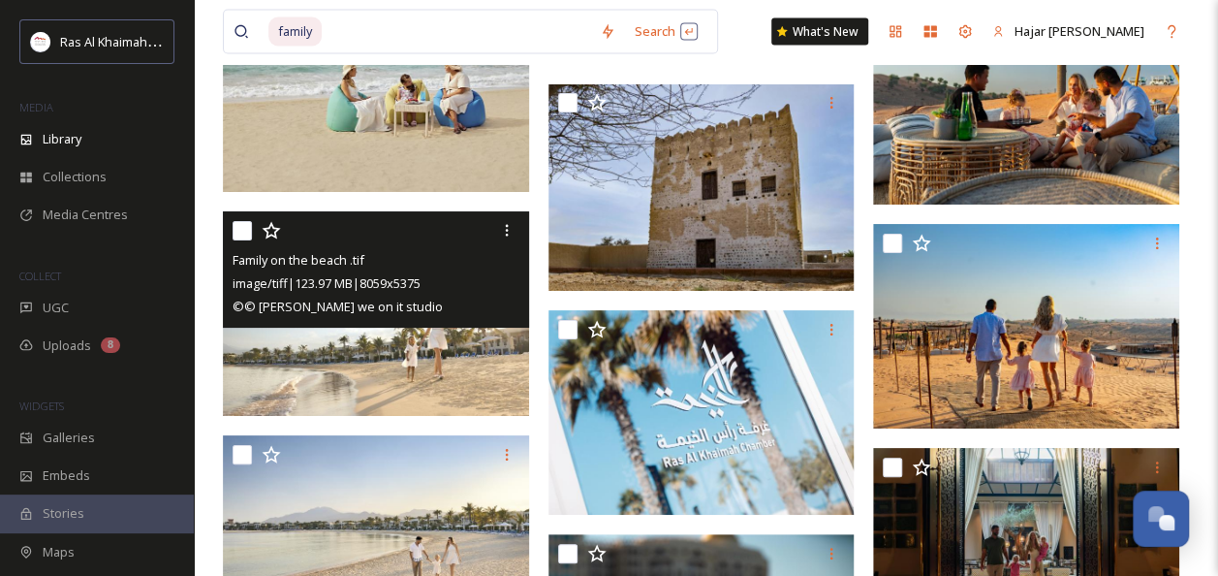
click at [382, 387] on img at bounding box center [376, 313] width 306 height 204
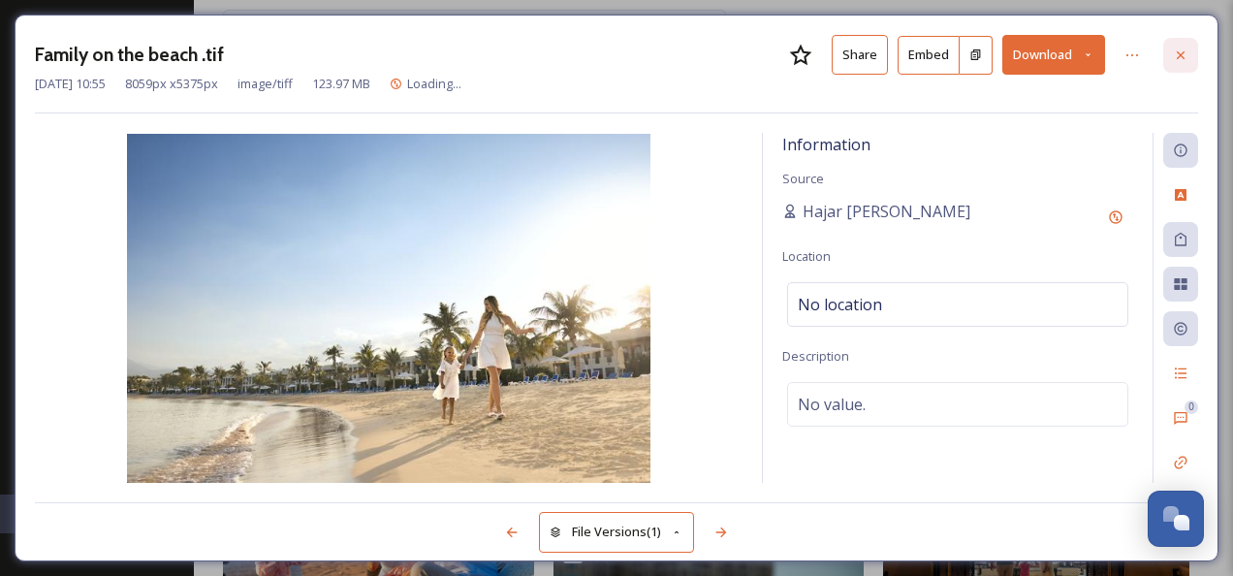
click at [1176, 52] on icon at bounding box center [1181, 55] width 16 height 16
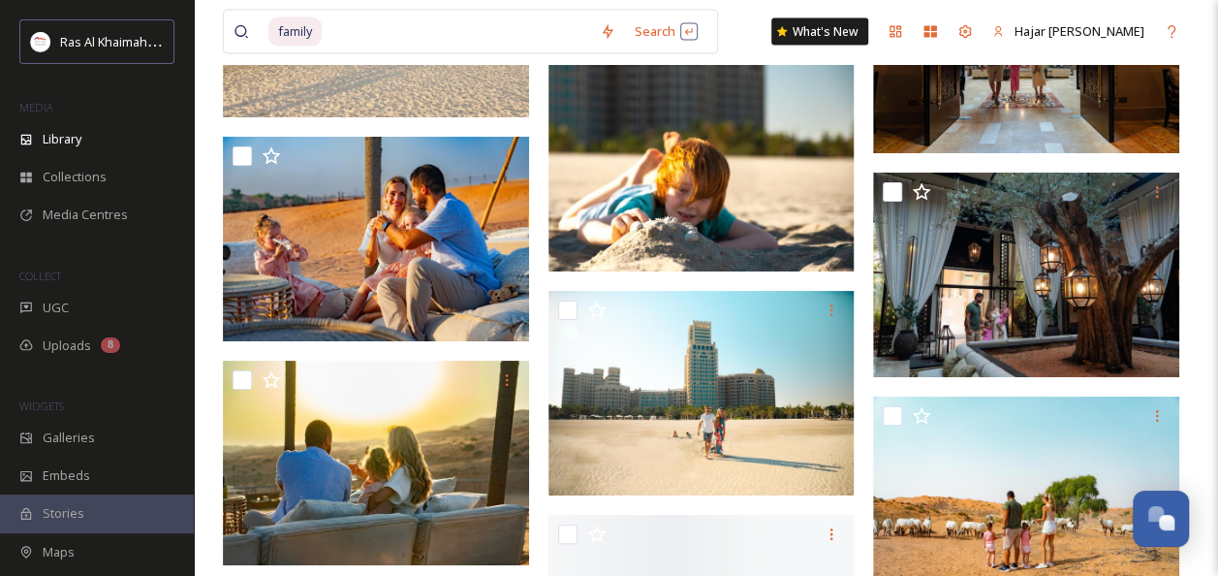
scroll to position [16545, 0]
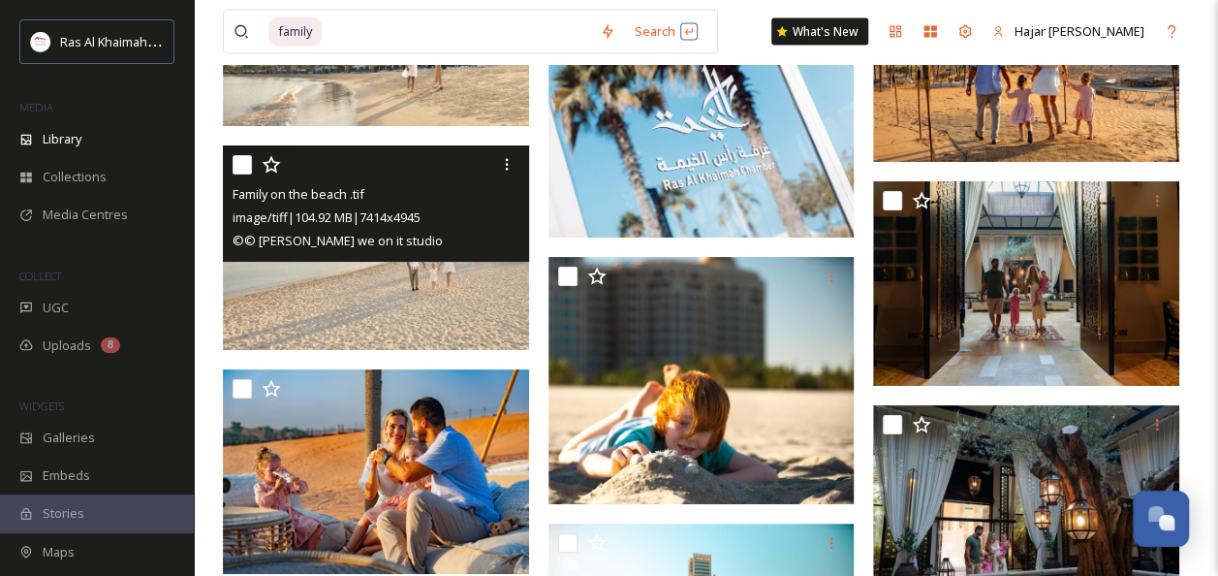
click at [370, 291] on img at bounding box center [376, 247] width 306 height 204
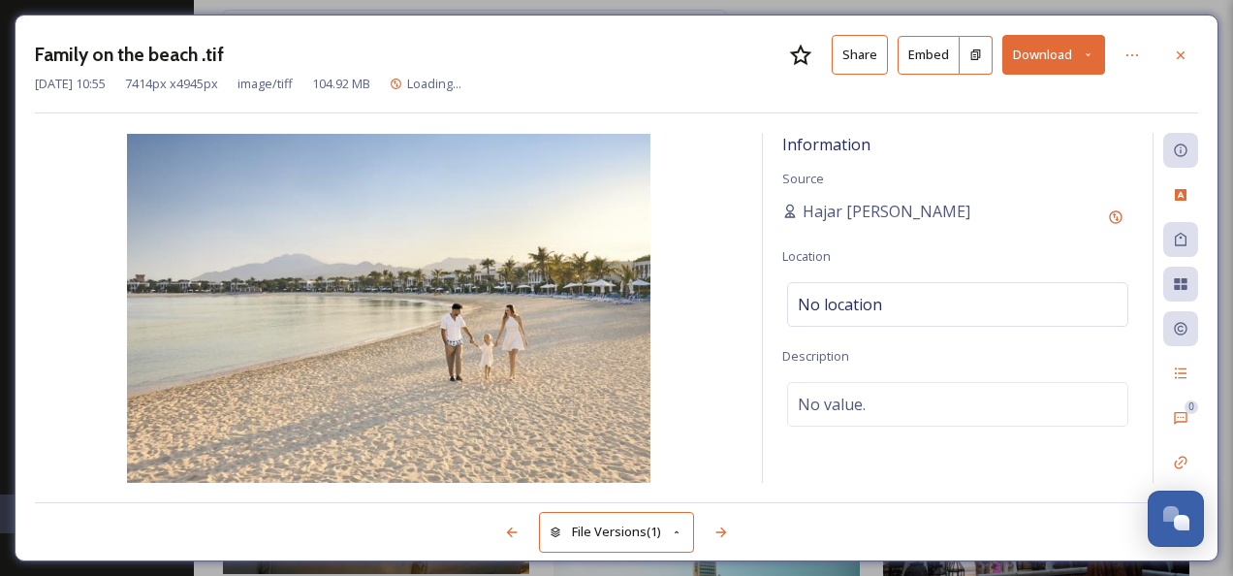
click at [881, 68] on button "Share" at bounding box center [859, 55] width 56 height 40
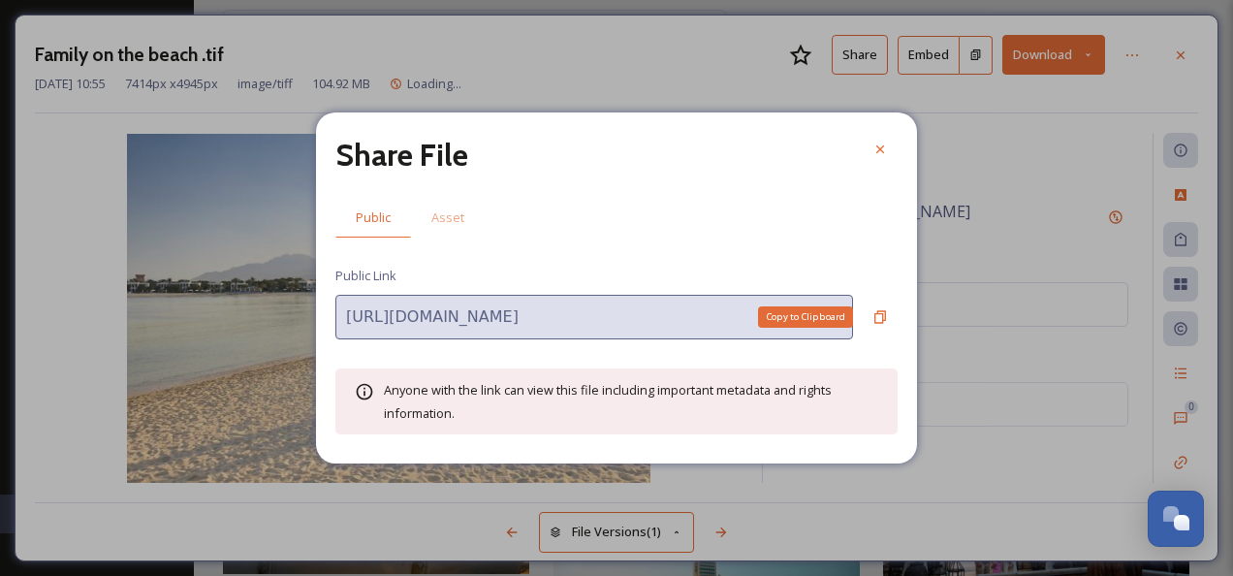
click at [882, 309] on icon at bounding box center [880, 317] width 16 height 16
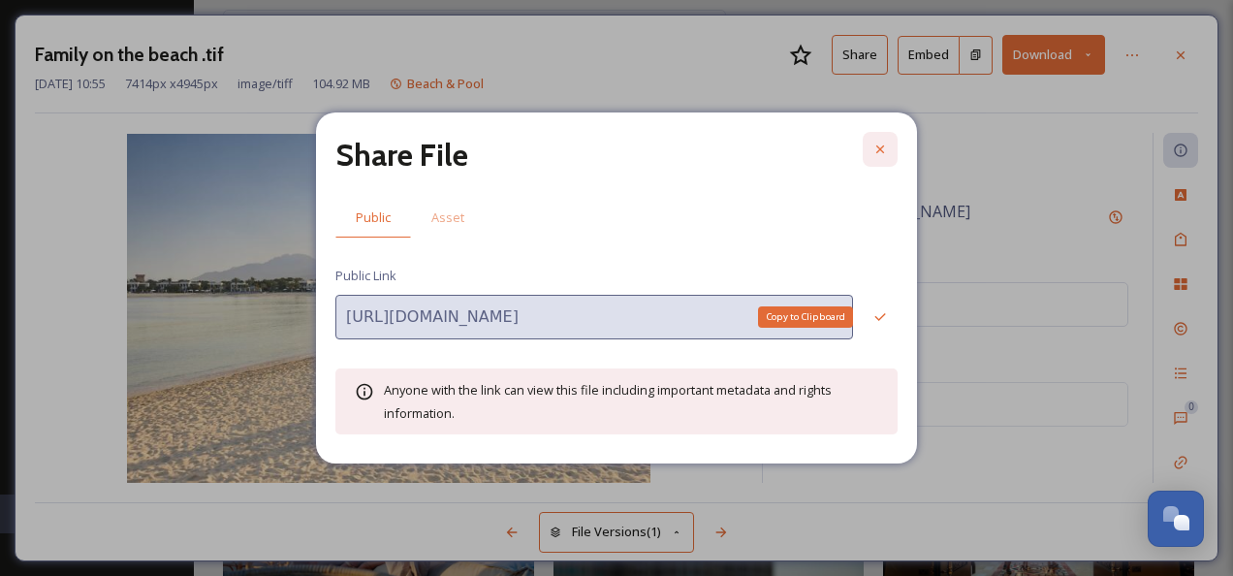
click at [880, 143] on icon at bounding box center [880, 149] width 16 height 16
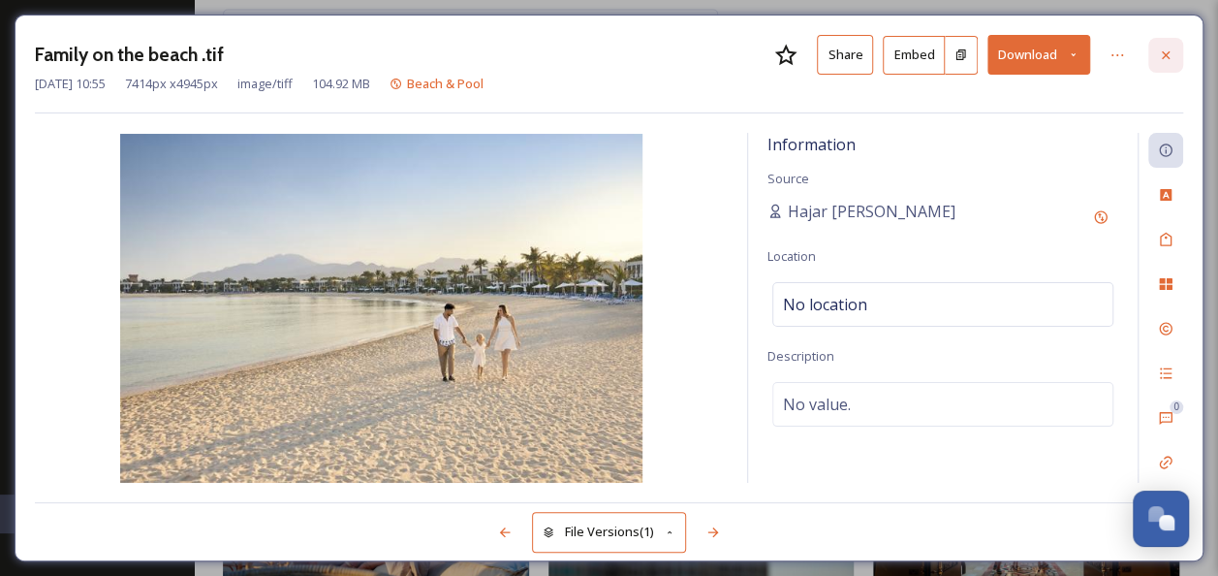
click at [1172, 69] on div at bounding box center [1165, 55] width 35 height 35
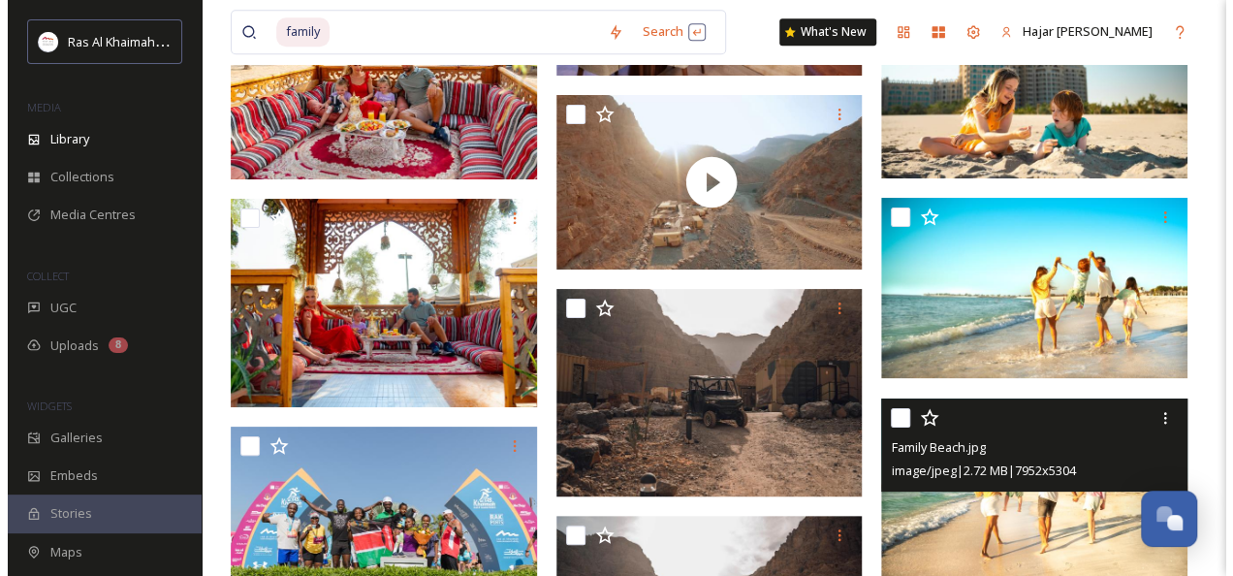
scroll to position [19258, 0]
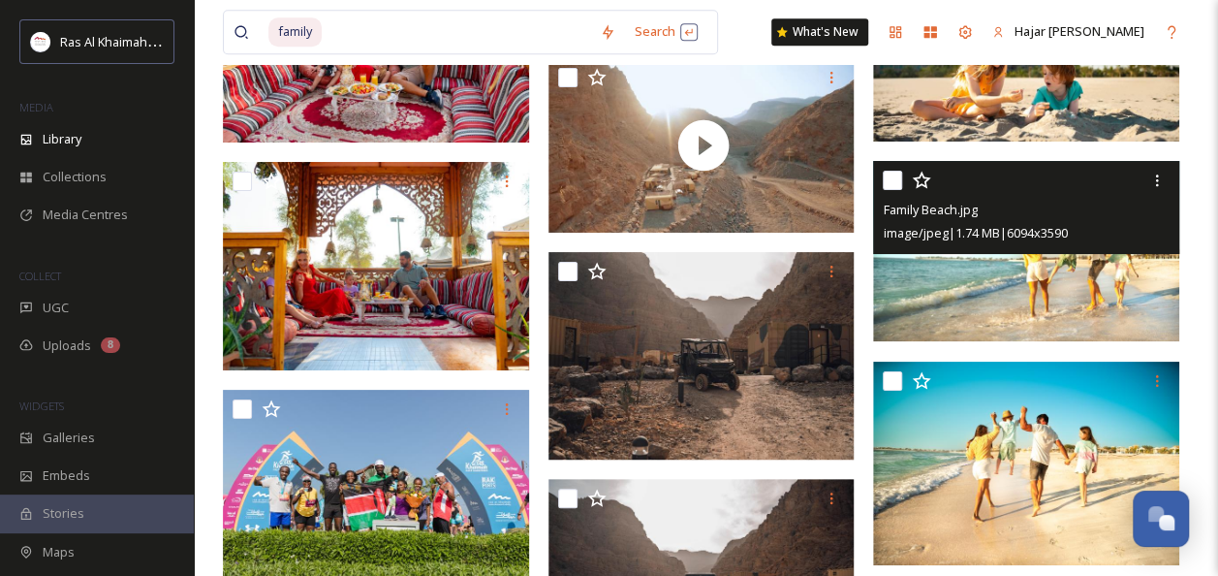
click at [1098, 306] on img at bounding box center [1026, 251] width 306 height 180
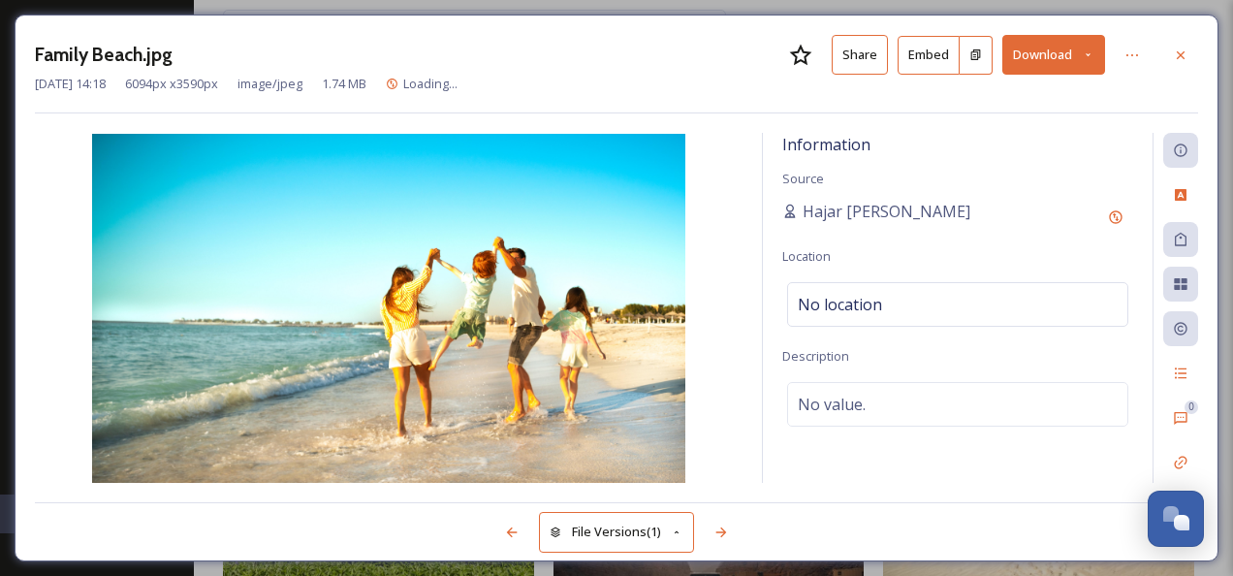
click at [859, 60] on button "Share" at bounding box center [859, 55] width 56 height 40
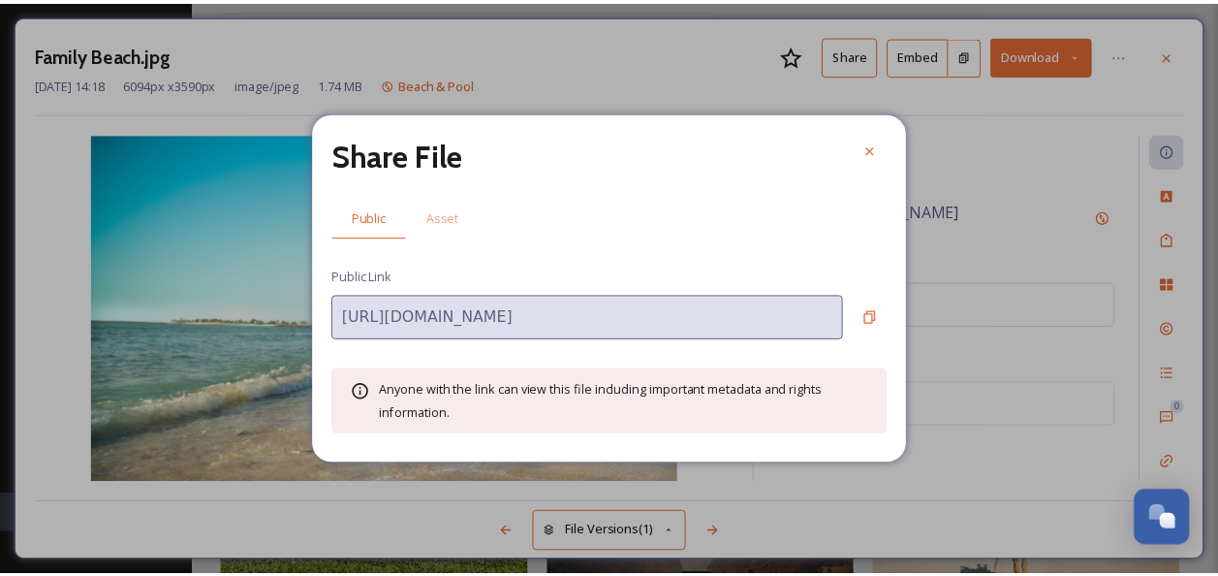
scroll to position [19262, 0]
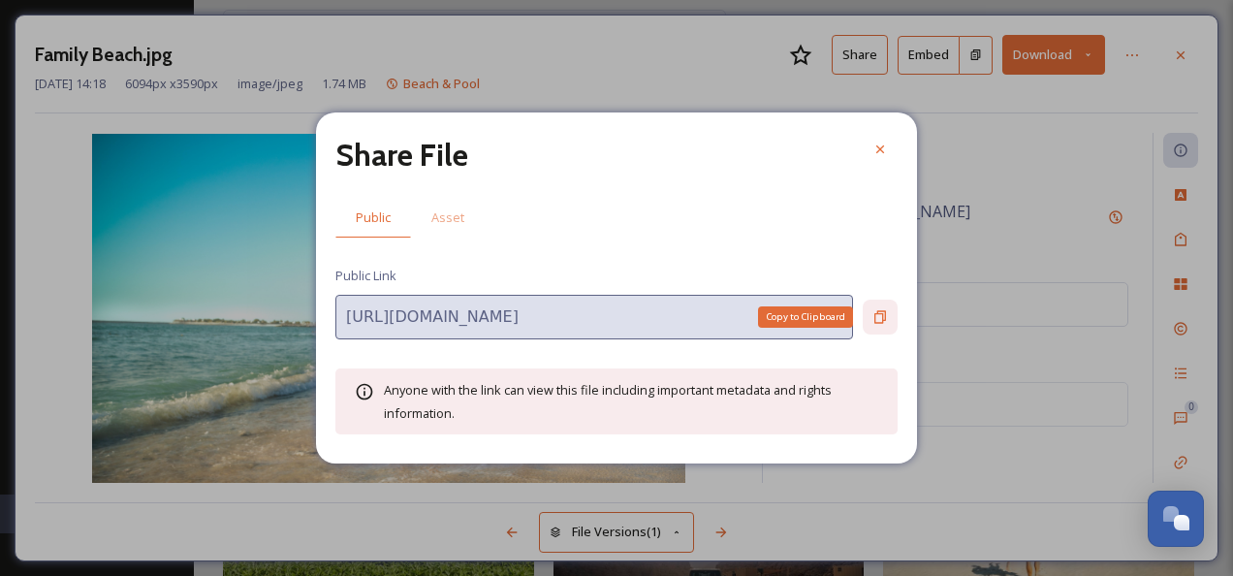
click at [874, 312] on icon at bounding box center [880, 317] width 16 height 16
drag, startPoint x: 887, startPoint y: 148, endPoint x: 872, endPoint y: 130, distance: 23.5
click at [887, 146] on icon at bounding box center [880, 149] width 16 height 16
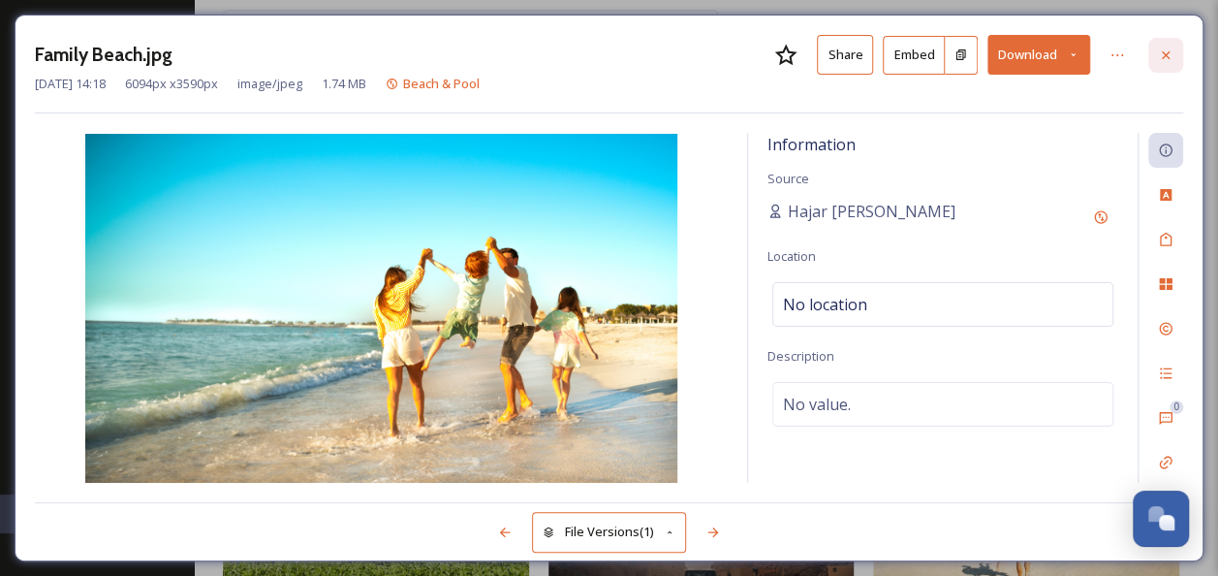
click at [1169, 39] on div at bounding box center [1165, 55] width 35 height 35
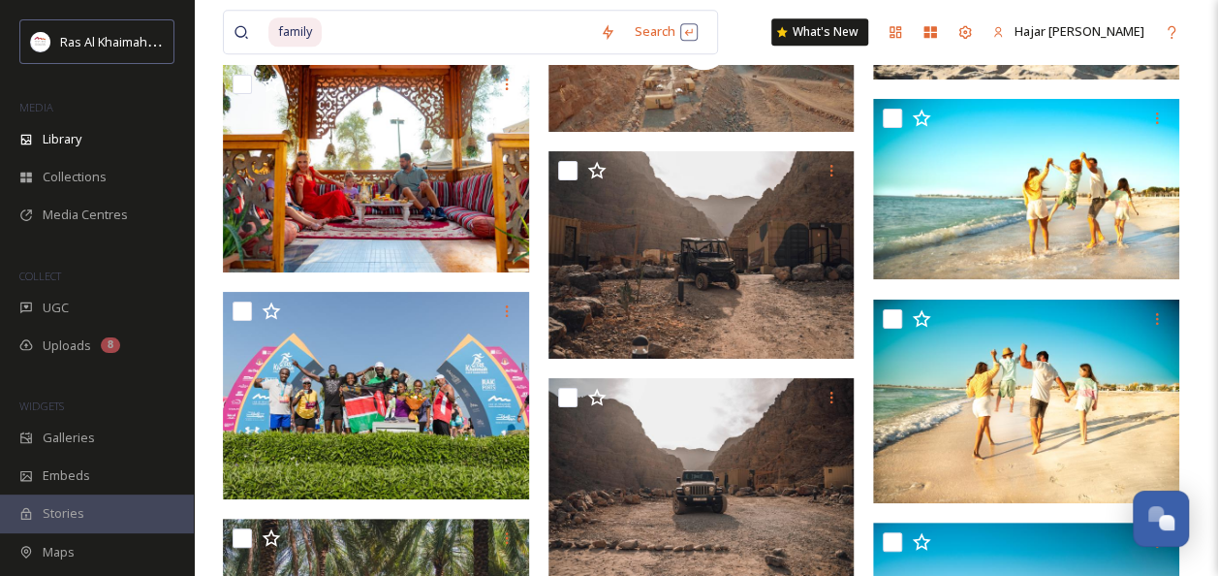
scroll to position [19359, 0]
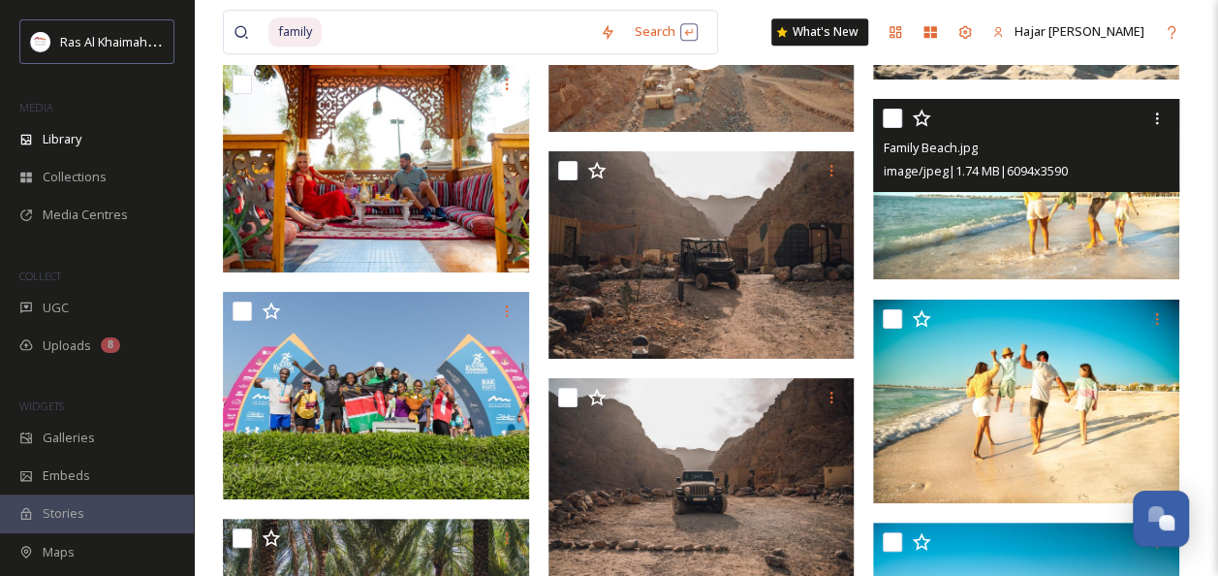
click at [1070, 207] on img at bounding box center [1026, 189] width 306 height 180
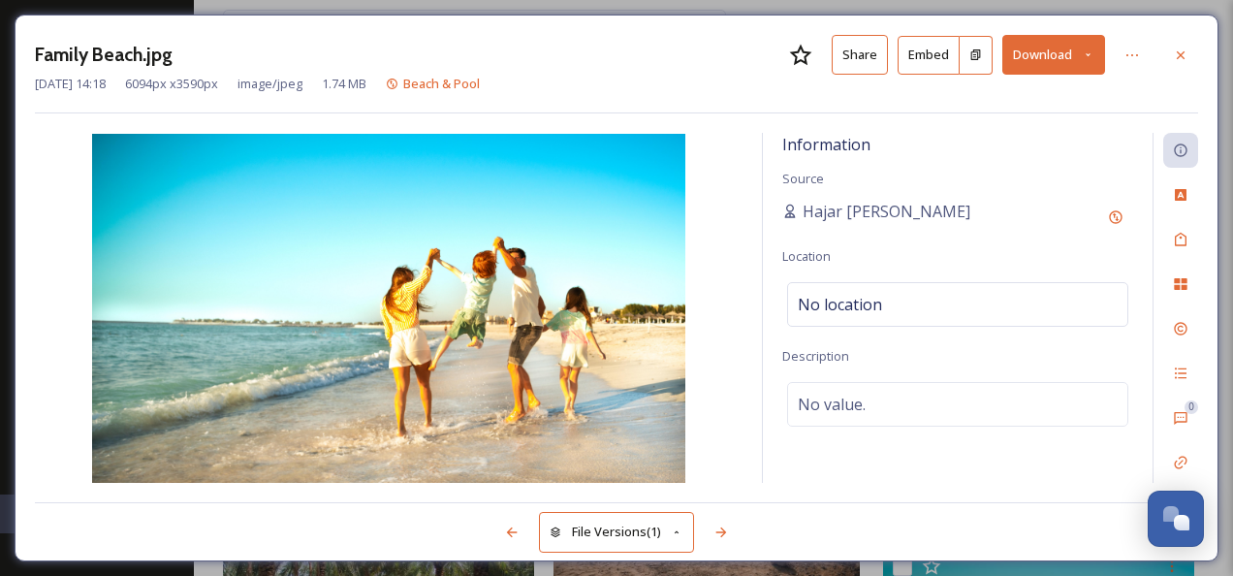
click at [874, 54] on button "Share" at bounding box center [859, 55] width 56 height 40
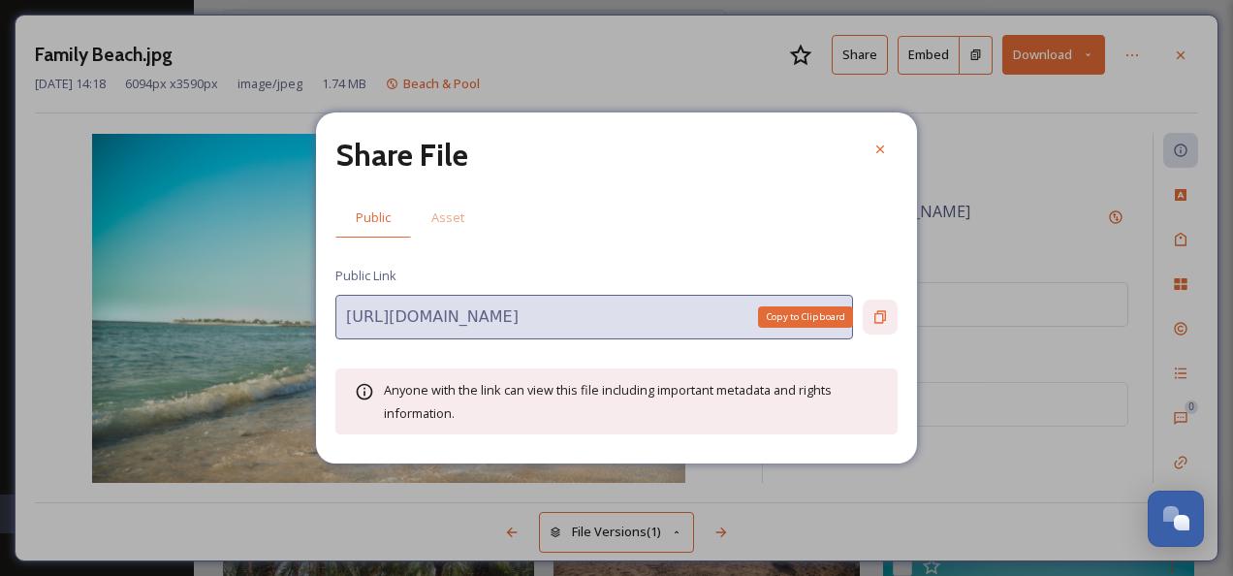
click at [882, 312] on icon at bounding box center [880, 317] width 16 height 16
click at [881, 141] on icon at bounding box center [880, 149] width 16 height 16
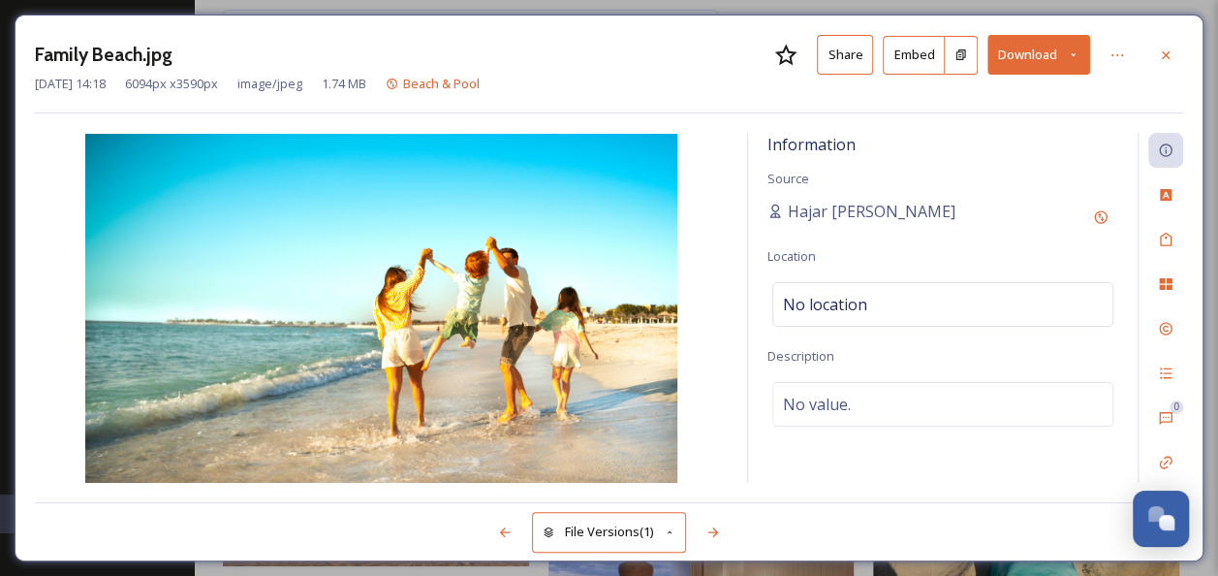
scroll to position [18584, 0]
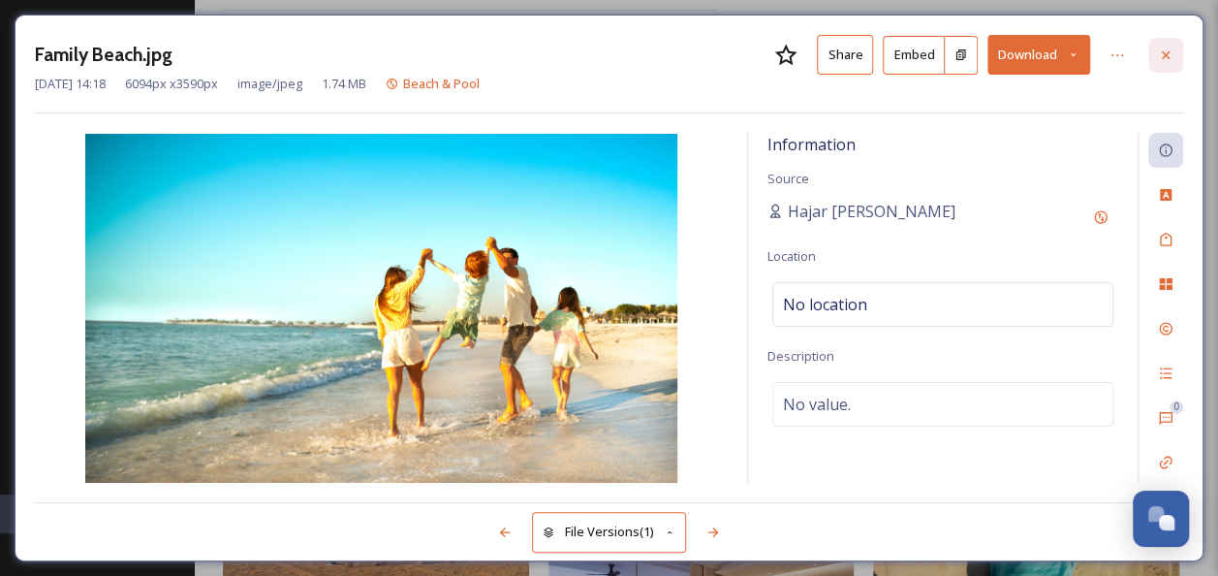
click at [1173, 50] on icon at bounding box center [1166, 55] width 16 height 16
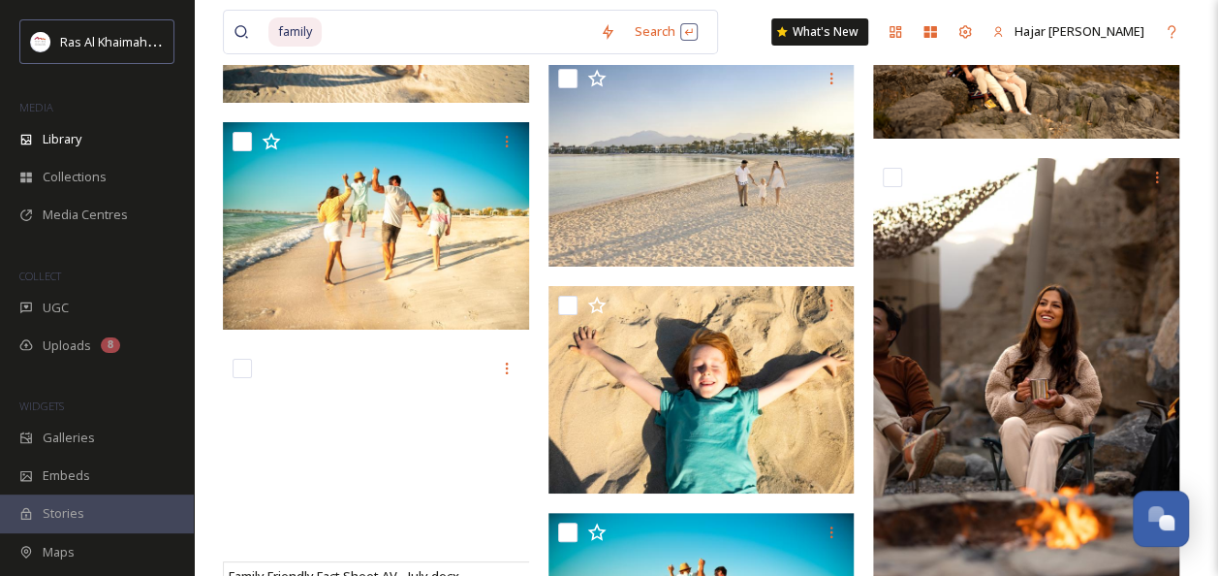
scroll to position [10541, 0]
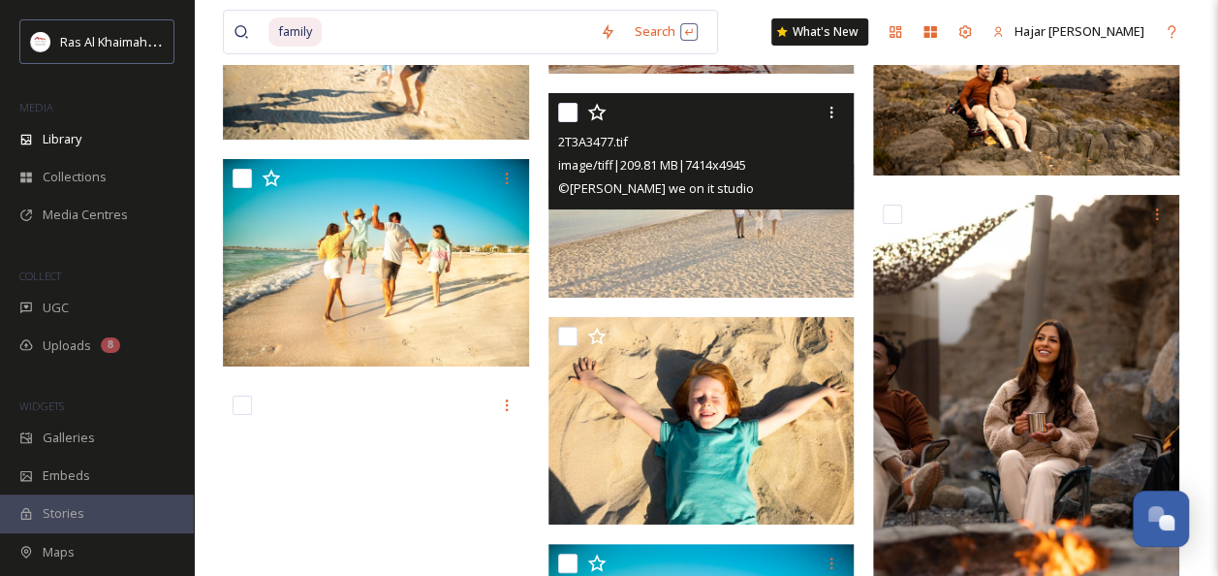
click at [760, 197] on div "© [PERSON_NAME] we on it studio" at bounding box center [704, 187] width 292 height 23
click at [758, 256] on img at bounding box center [701, 195] width 306 height 204
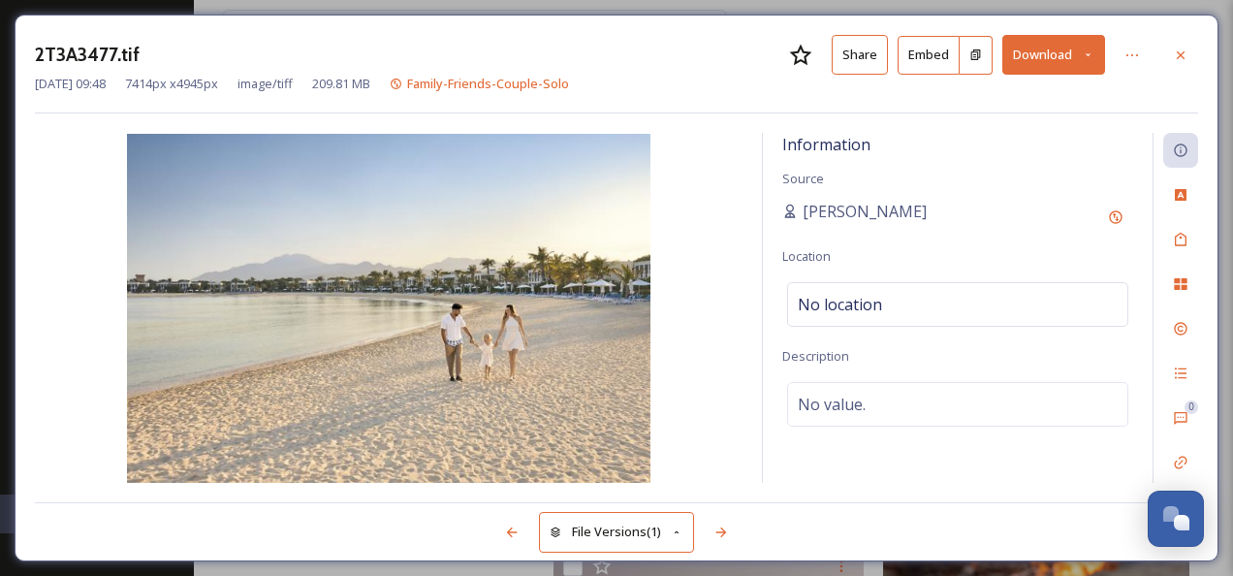
click at [876, 55] on button "Share" at bounding box center [859, 55] width 56 height 40
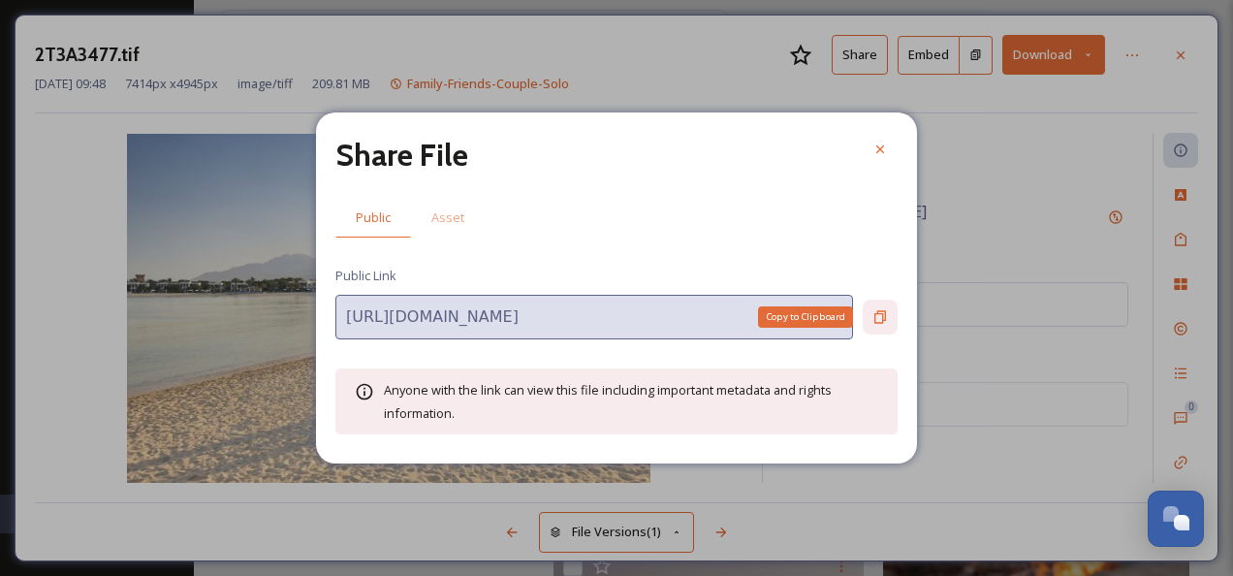
click at [881, 312] on icon at bounding box center [880, 317] width 16 height 16
click at [882, 153] on icon at bounding box center [880, 149] width 16 height 16
